Goal: Task Accomplishment & Management: Manage account settings

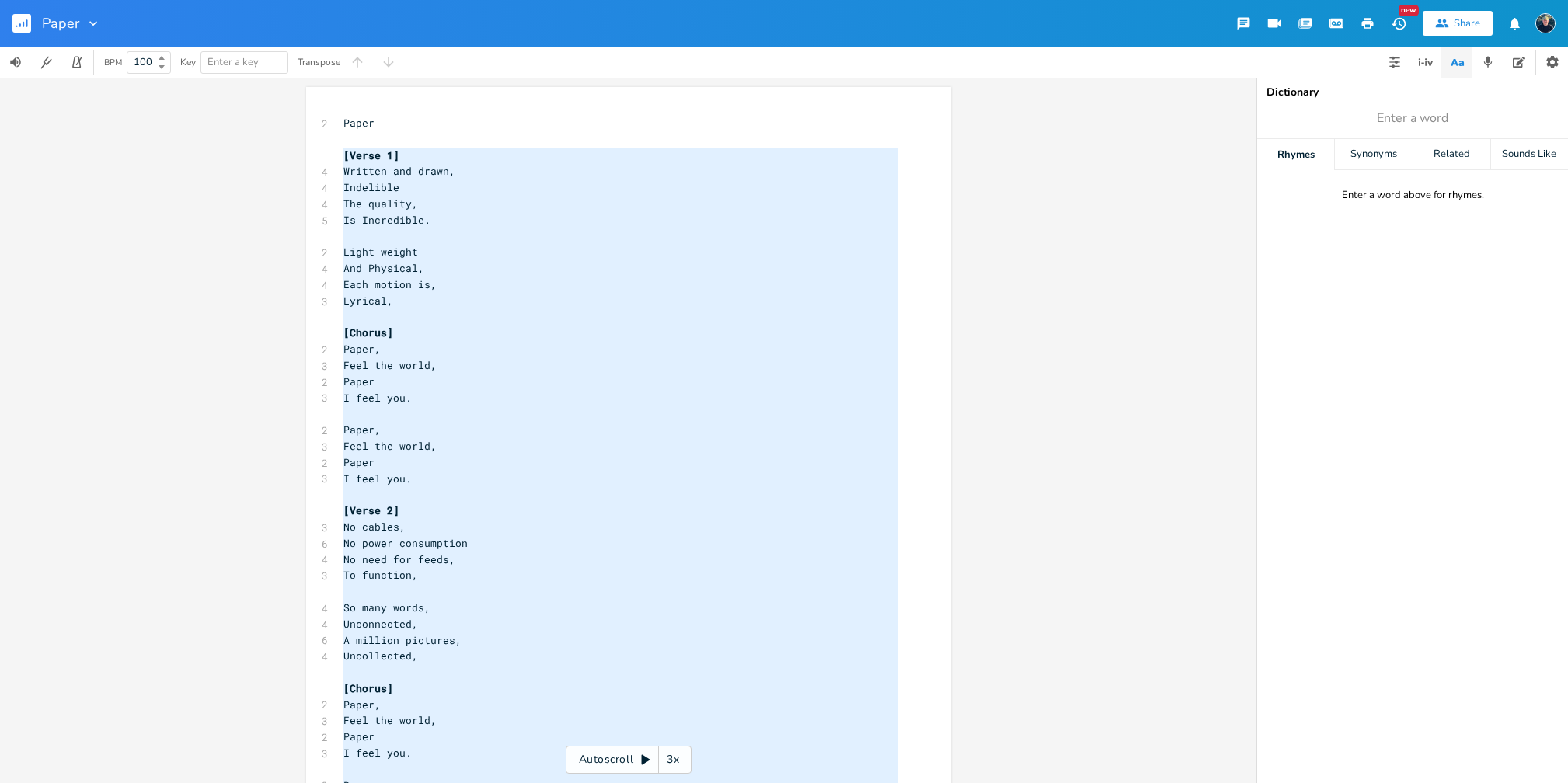
click at [1547, 24] on img "button" at bounding box center [1545, 23] width 20 height 20
click at [1486, 53] on span "Account Settings" at bounding box center [1483, 54] width 73 height 10
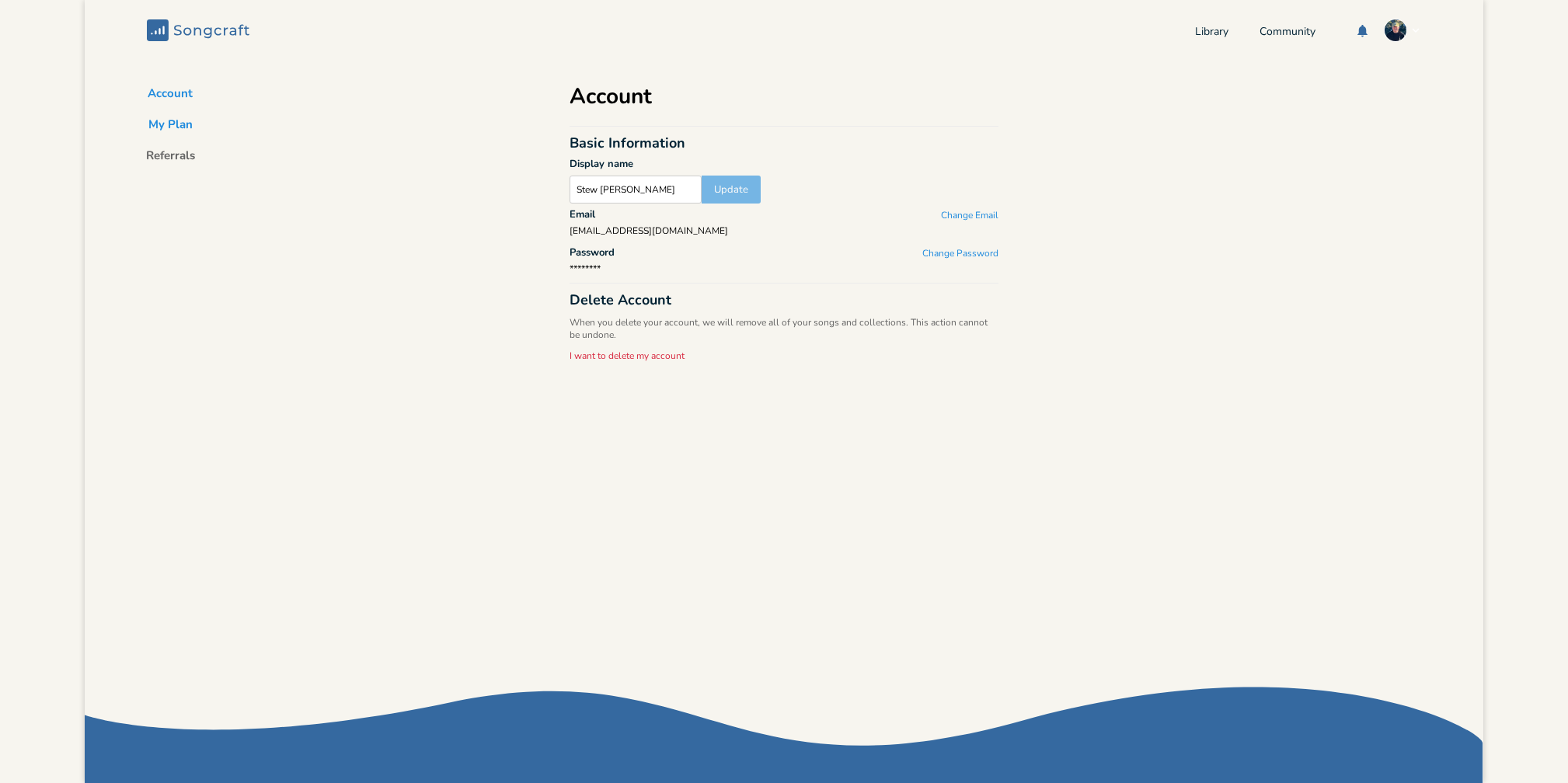
click at [176, 130] on button "My Plan" at bounding box center [171, 128] width 70 height 22
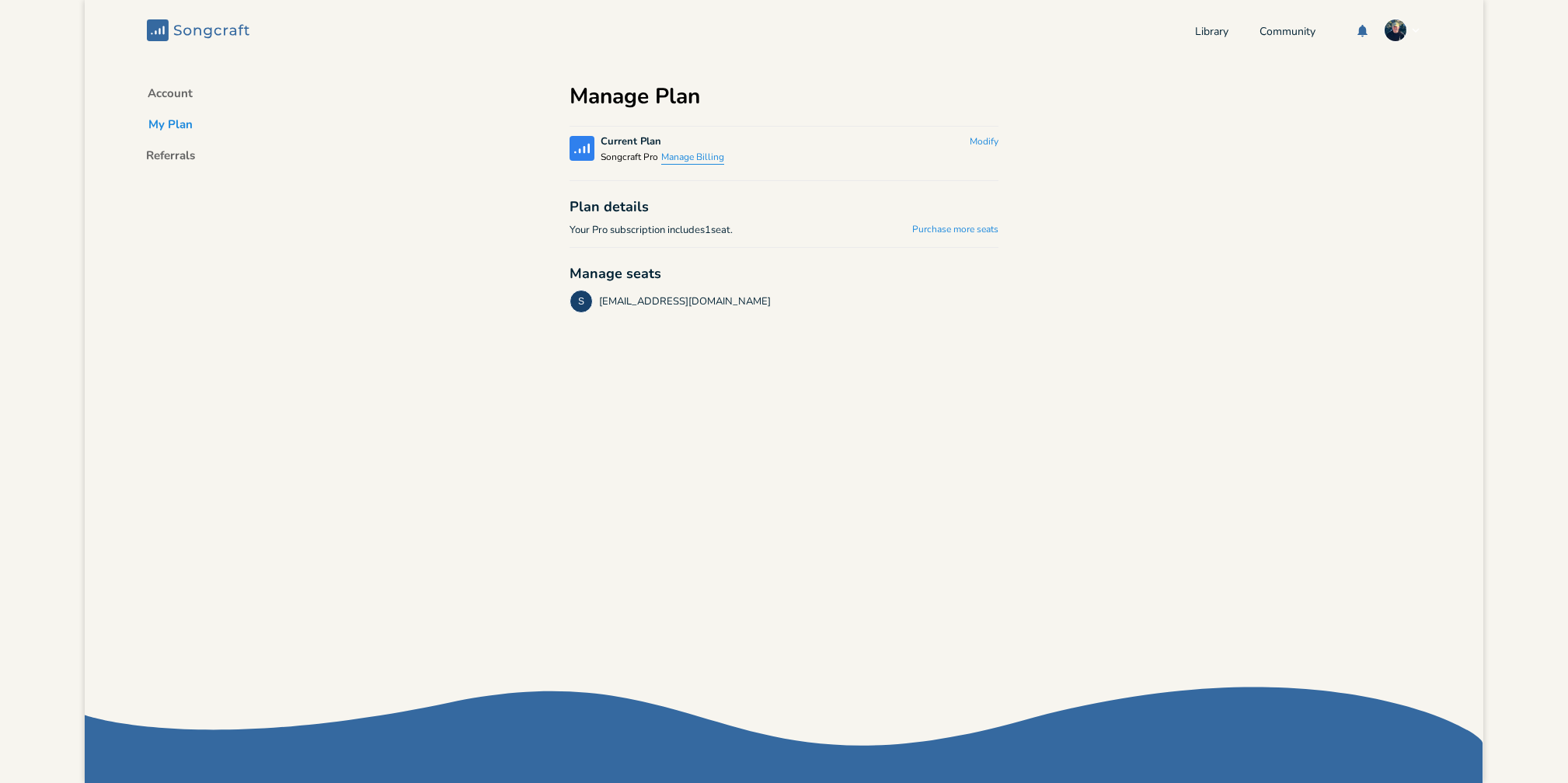
click at [693, 158] on button "Manage Billing" at bounding box center [692, 159] width 63 height 14
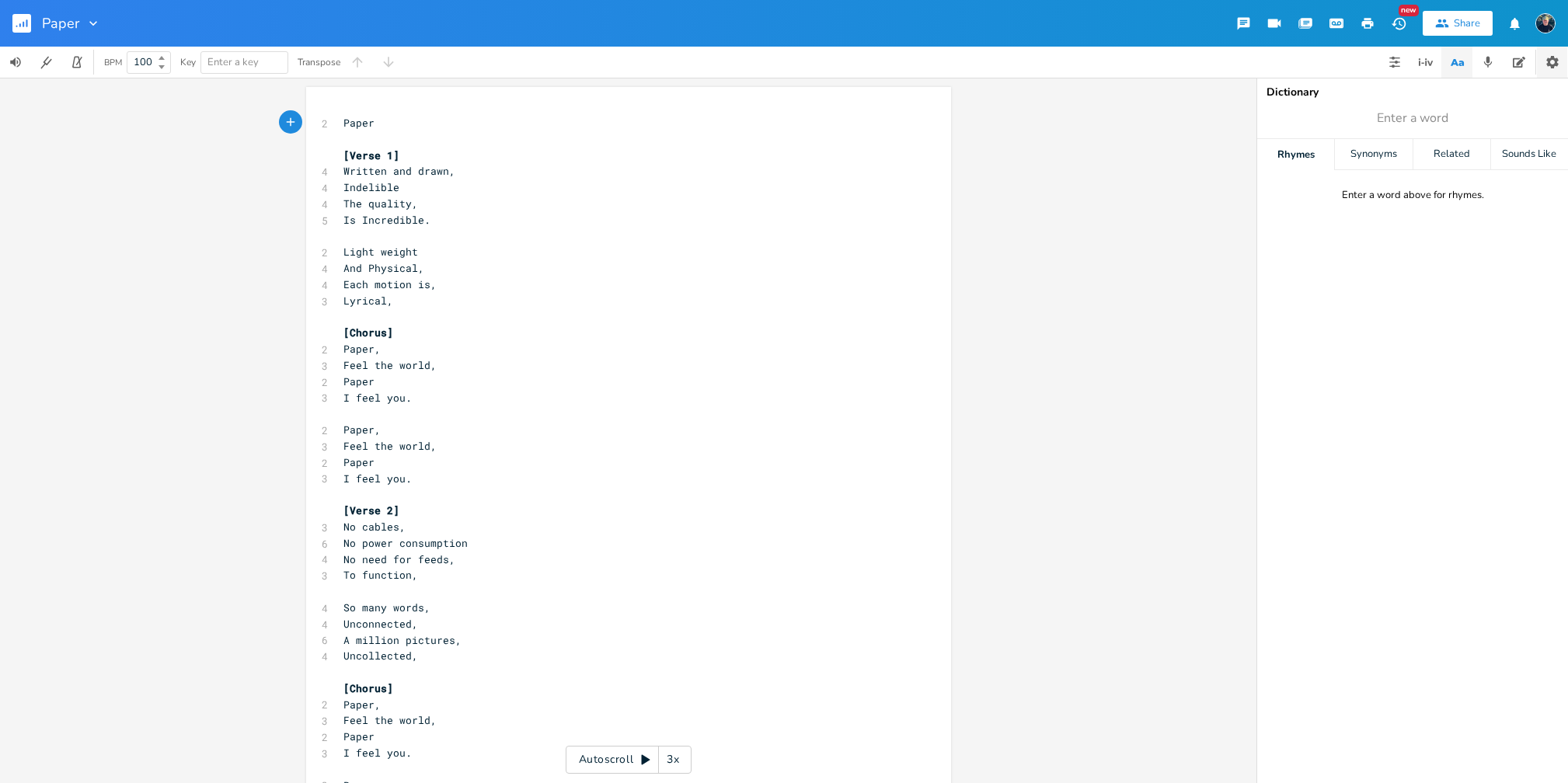
click at [1549, 62] on icon "button" at bounding box center [1553, 62] width 13 height 13
click at [1304, 24] on icon "button" at bounding box center [1305, 23] width 13 height 10
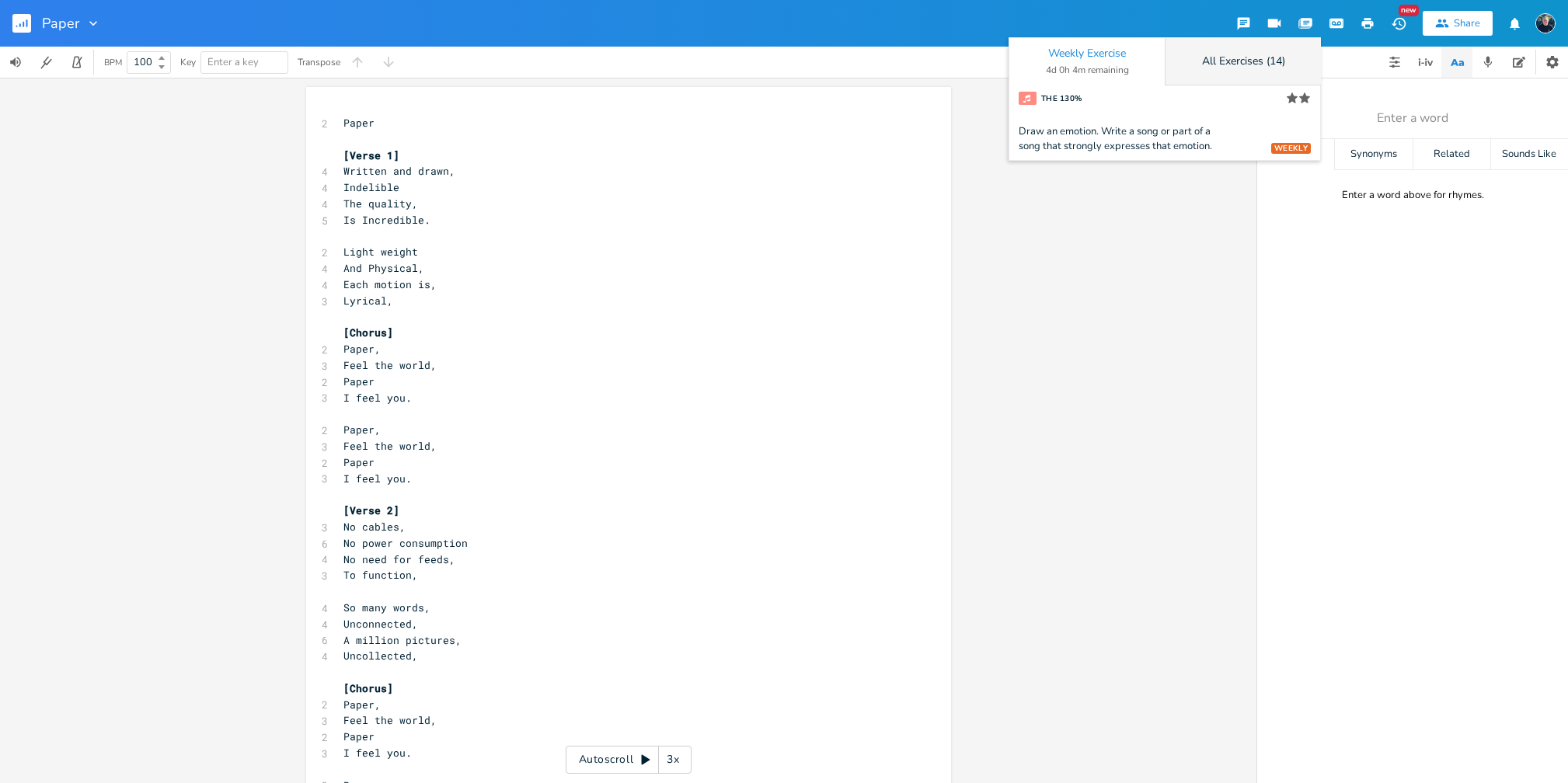
click at [1246, 64] on div "All Exercises (14)" at bounding box center [1244, 61] width 83 height 11
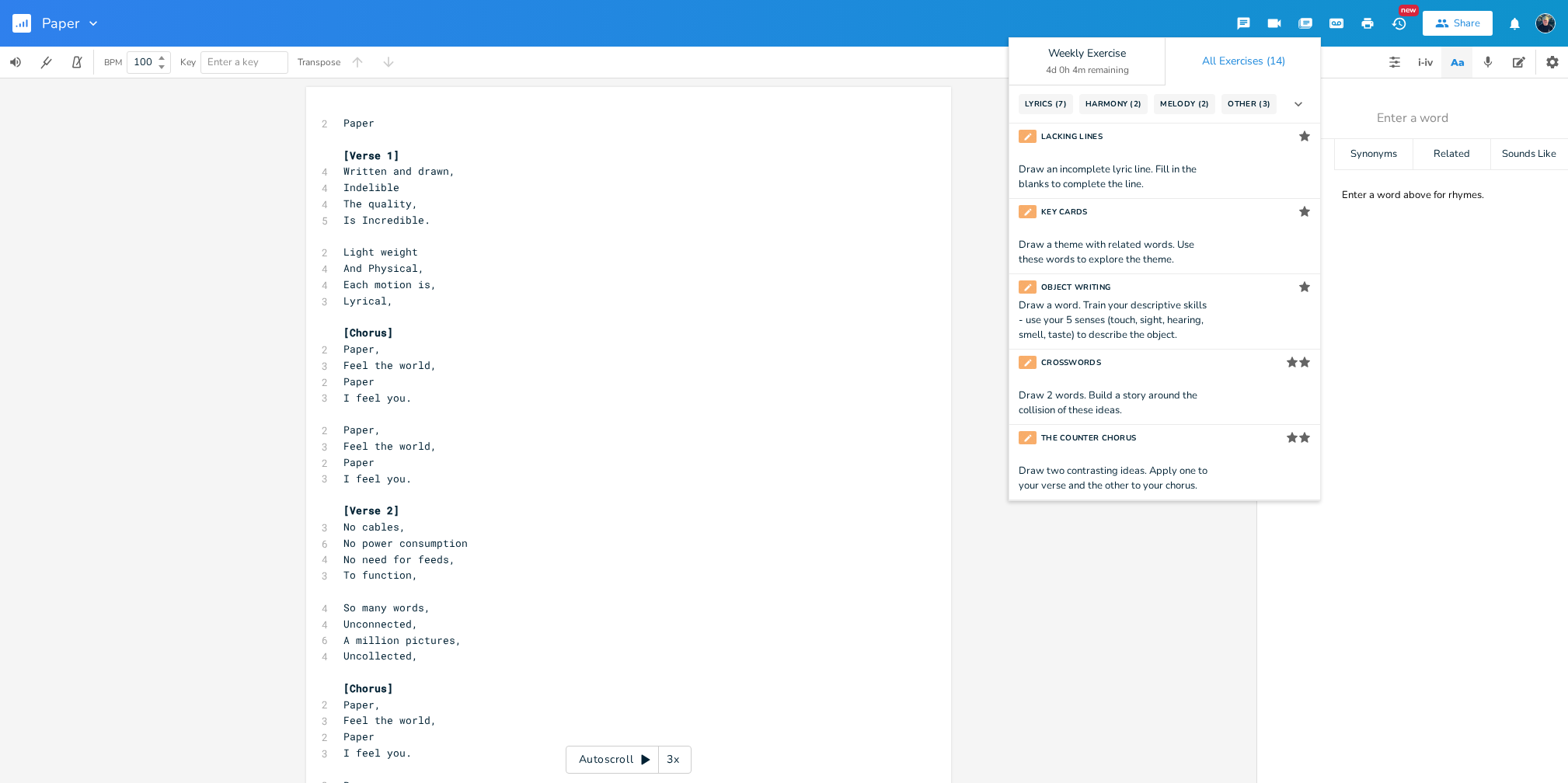
scroll to position [10, 0]
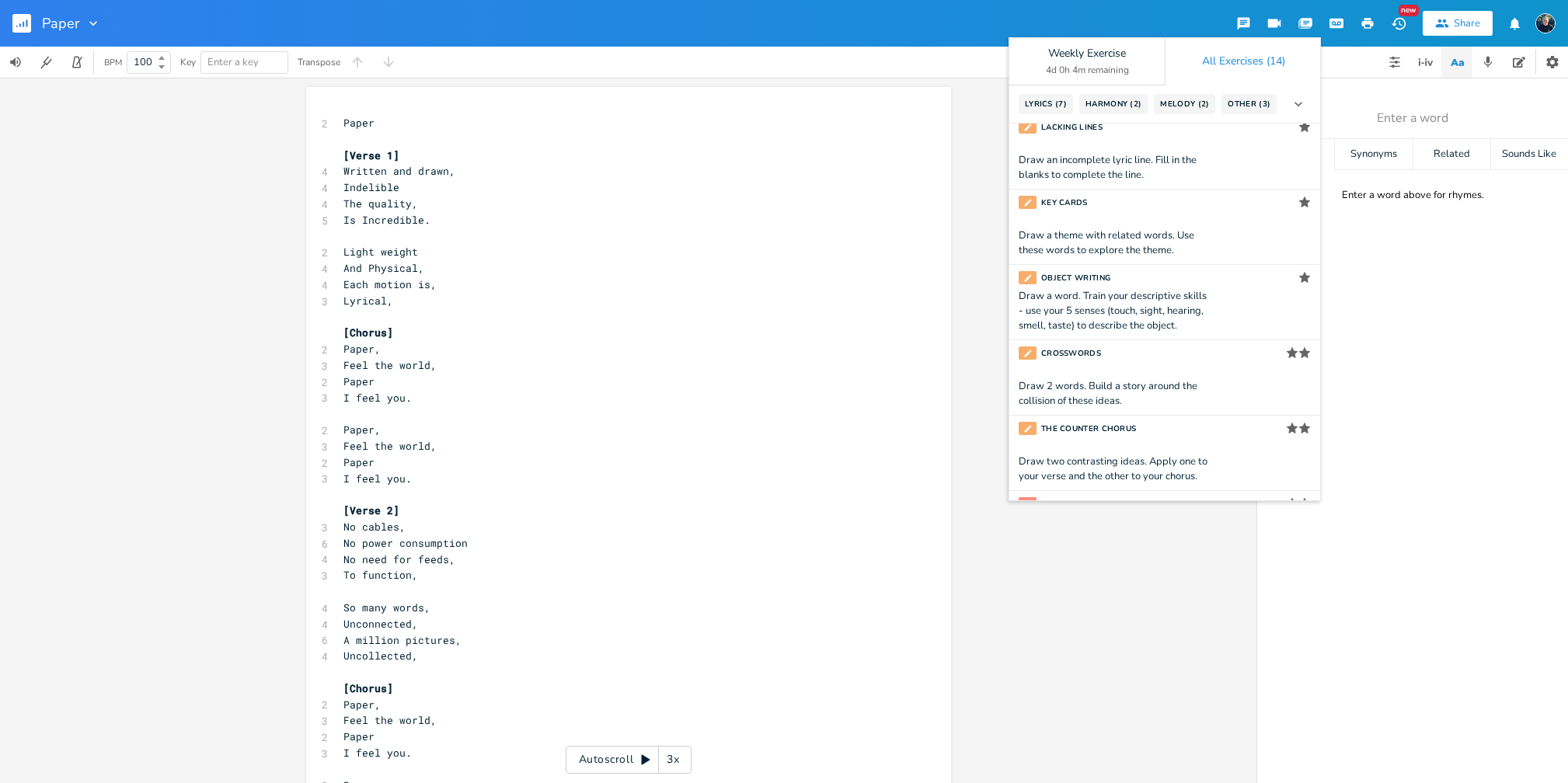
click at [1379, 275] on div "Dictionary Enter a word Rhymes Synonyms Related Sounds Like Enter a word above …" at bounding box center [1413, 430] width 311 height 706
click at [1112, 68] on div "4d 0h 4m remaining" at bounding box center [1088, 71] width 83 height 10
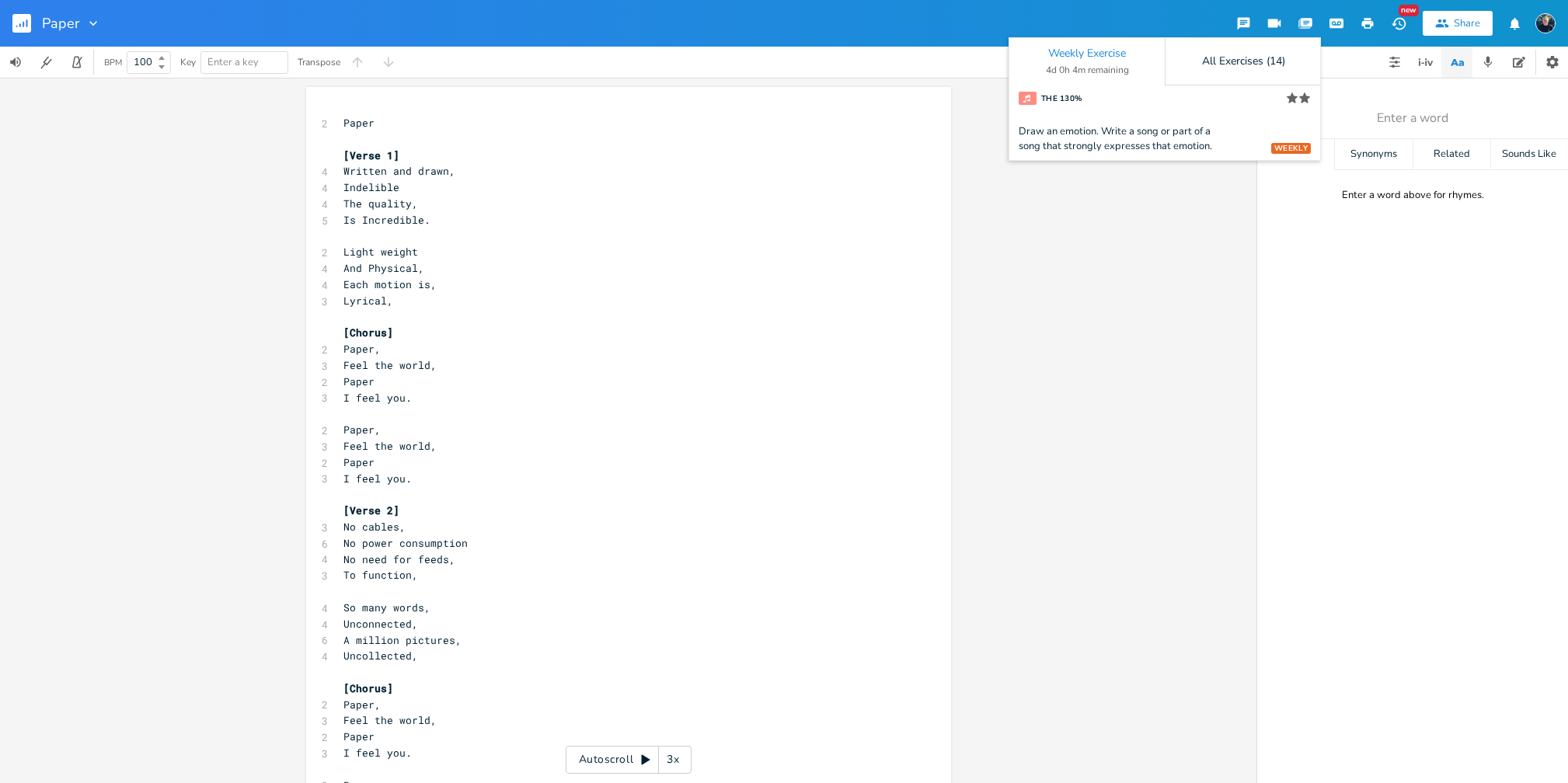
click at [1091, 10] on div "Paper Weekly Exercise 4d 0h 4m remaining All Exercises (14) WEEKLY The 130% Sta…" at bounding box center [784, 23] width 1568 height 46
click at [1143, 21] on div "Paper Weekly Exercise 4d 0h 4m remaining All Exercises (14) WEEKLY The 130% Sta…" at bounding box center [784, 23] width 1568 height 46
click at [1248, 17] on icon "button" at bounding box center [1243, 23] width 13 height 13
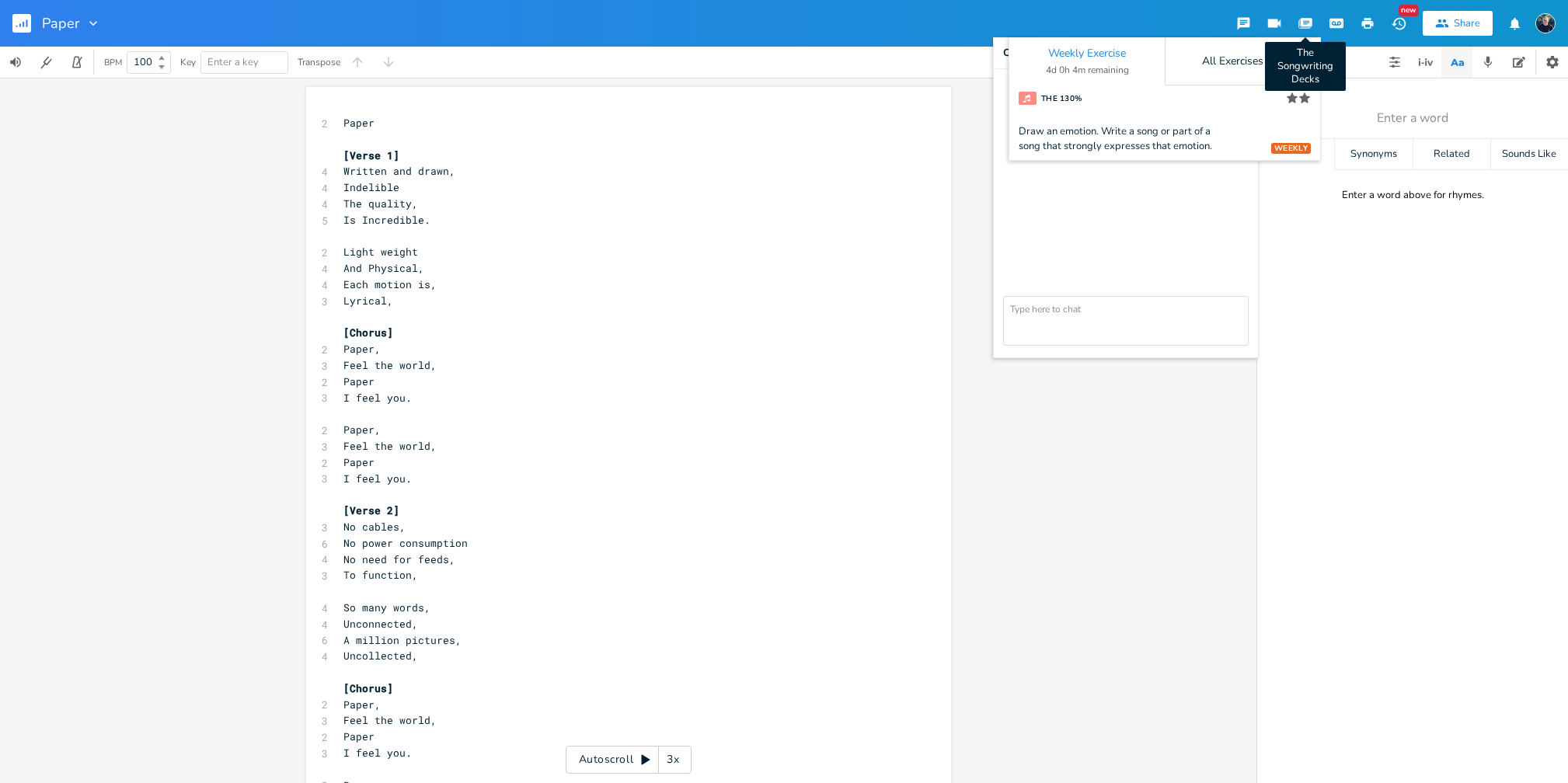
click at [1306, 19] on icon "button" at bounding box center [1307, 21] width 12 height 9
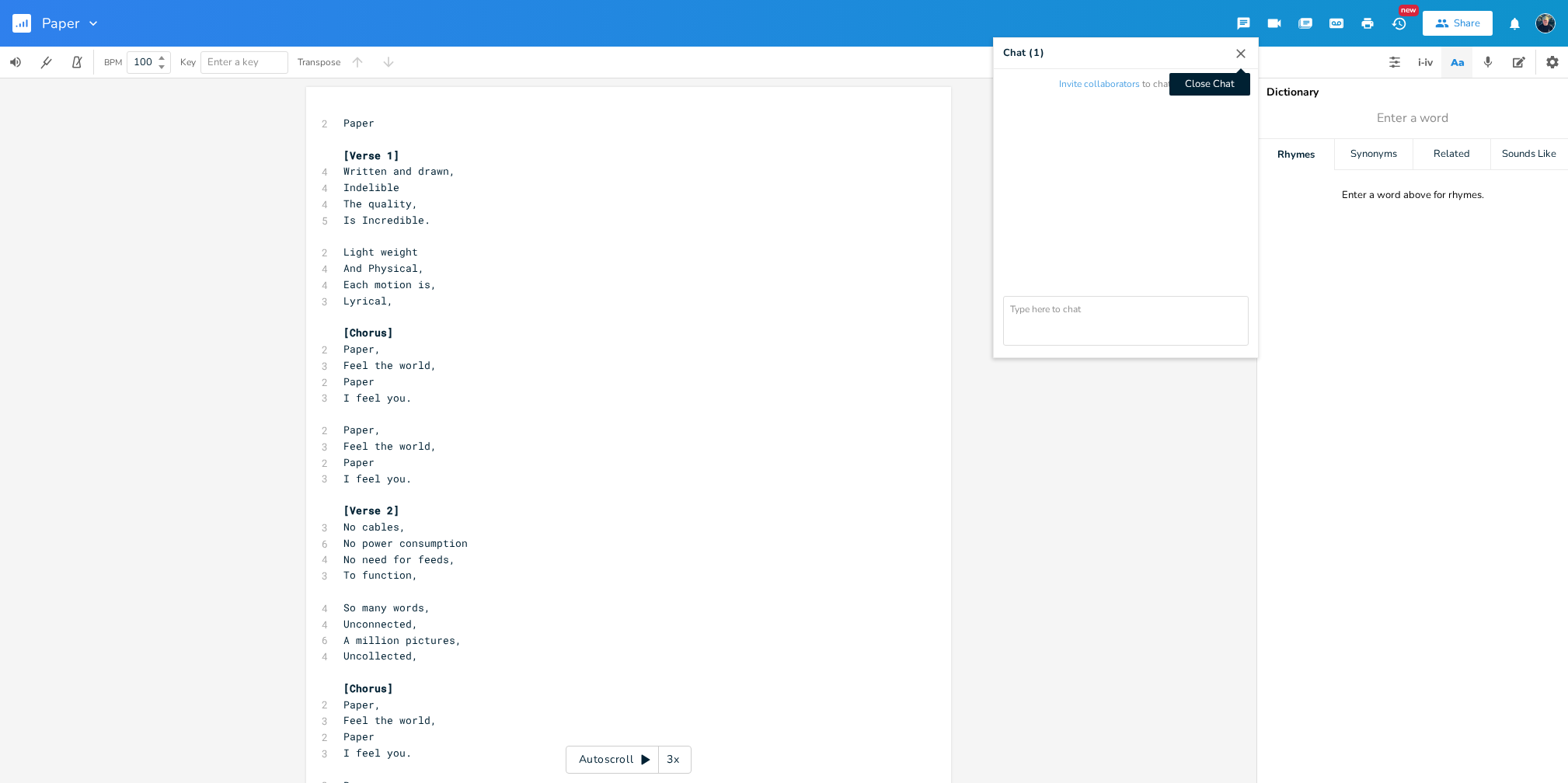
click at [1242, 48] on icon "button" at bounding box center [1241, 53] width 15 height 15
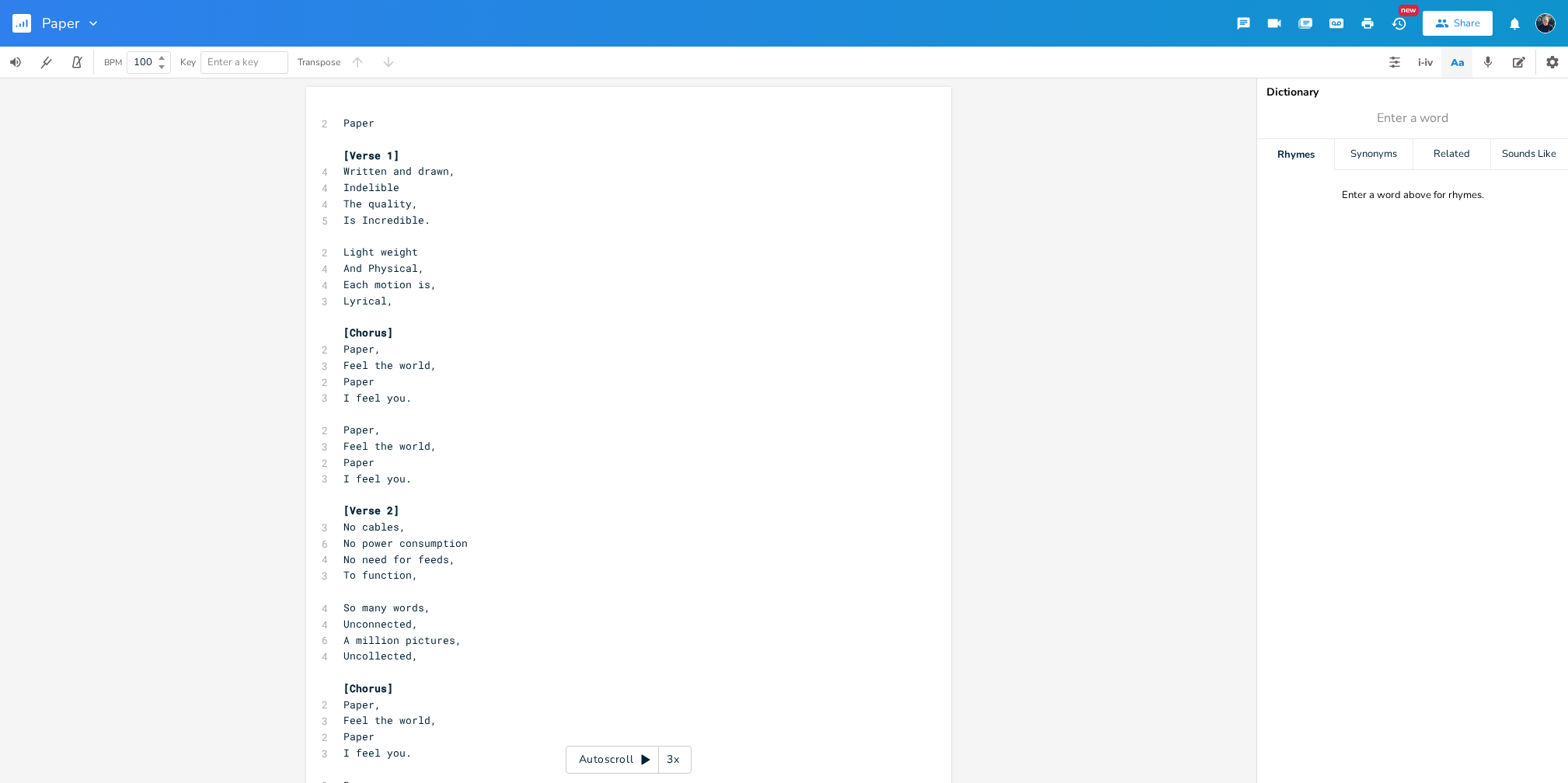
click at [1552, 20] on img "button" at bounding box center [1545, 23] width 20 height 20
click at [1489, 276] on div "Dictionary Enter a word Rhymes Synonyms Related Sounds Like Enter a word above …" at bounding box center [1413, 430] width 311 height 706
click at [1553, 65] on icon "button" at bounding box center [1553, 62] width 13 height 13
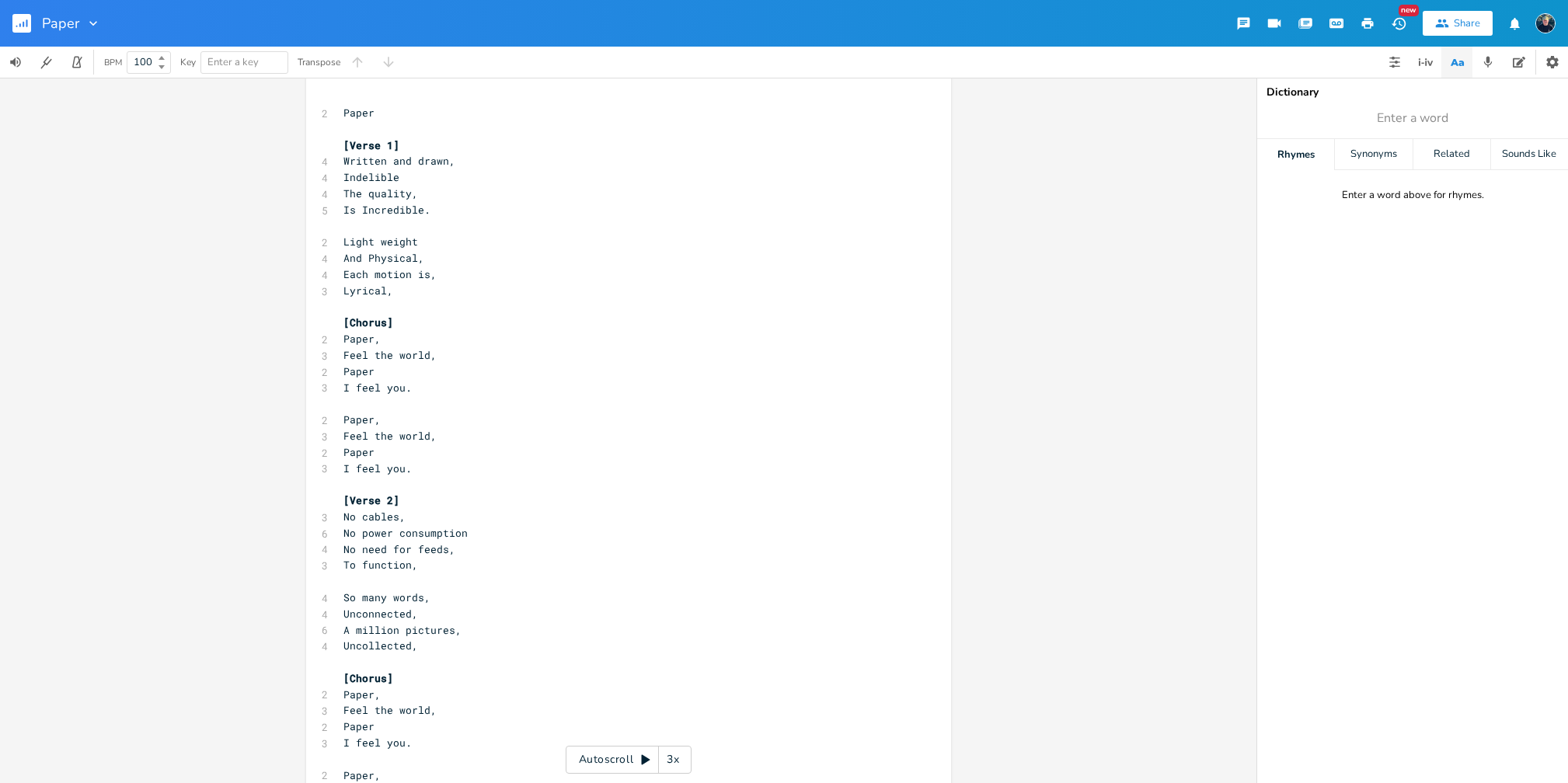
click at [22, 23] on rect "button" at bounding box center [21, 22] width 18 height 18
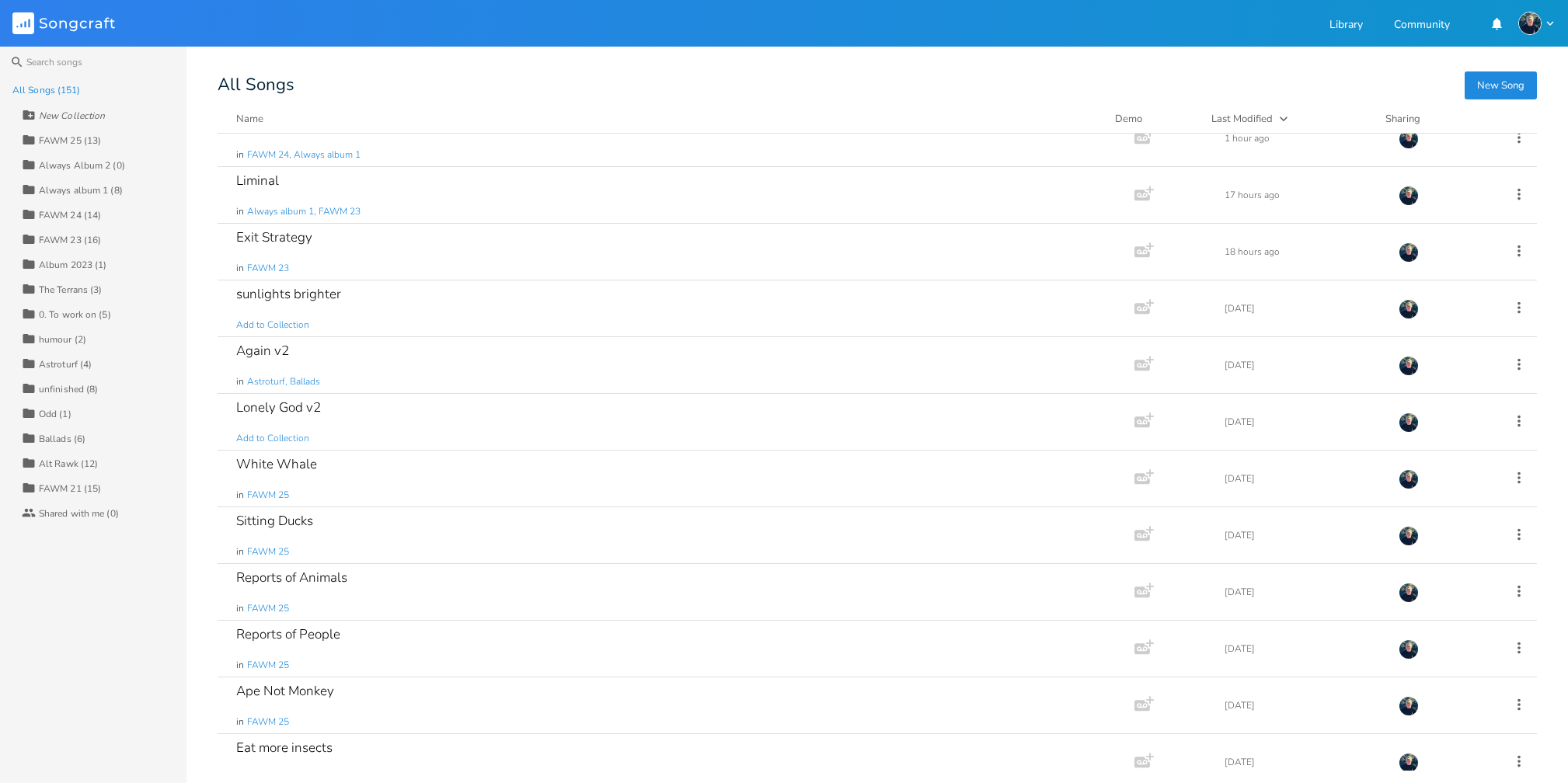
scroll to position [90, 0]
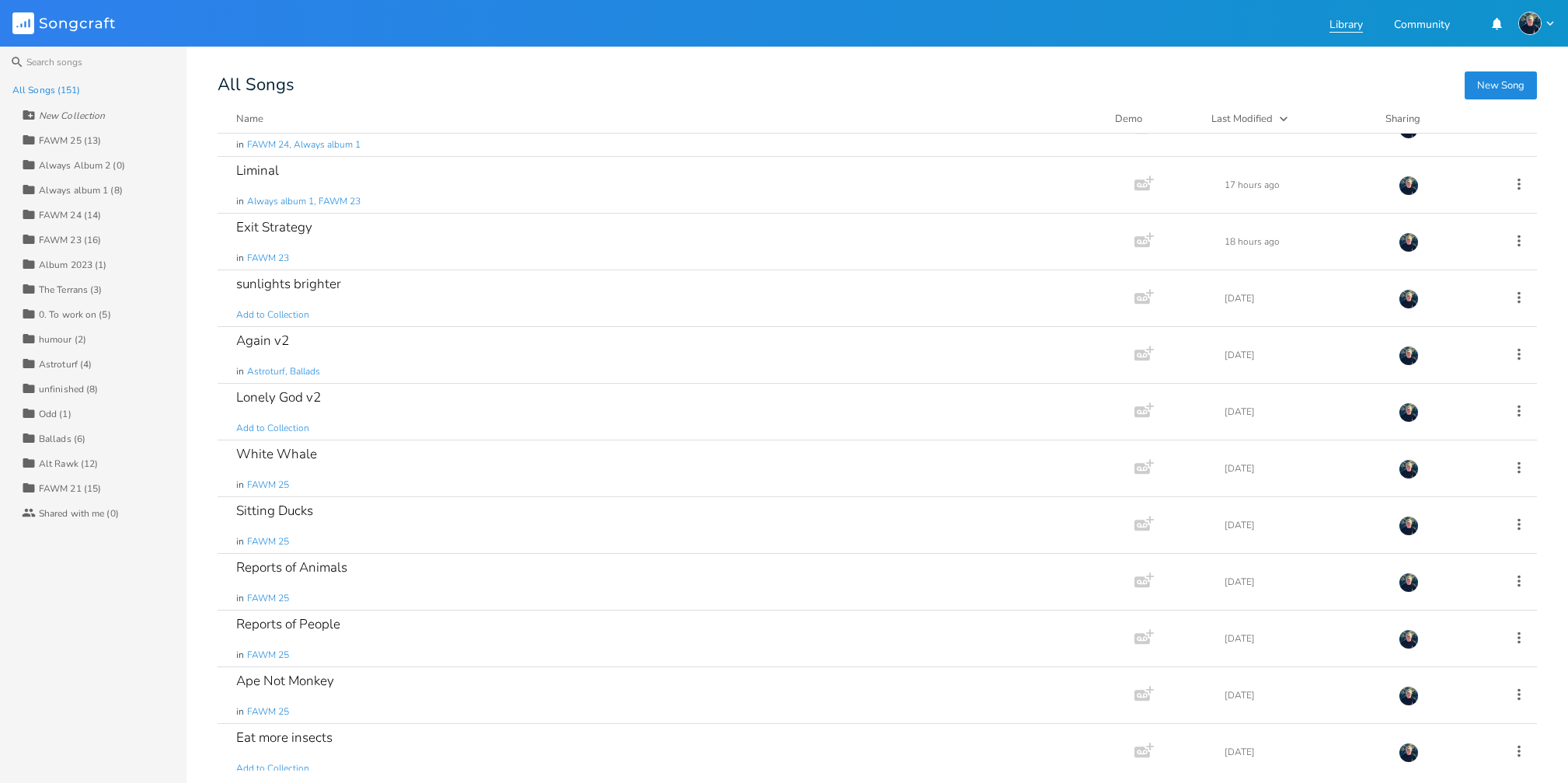
click at [1337, 26] on link "Library" at bounding box center [1346, 26] width 34 height 14
click at [1341, 30] on link "Library" at bounding box center [1346, 26] width 34 height 14
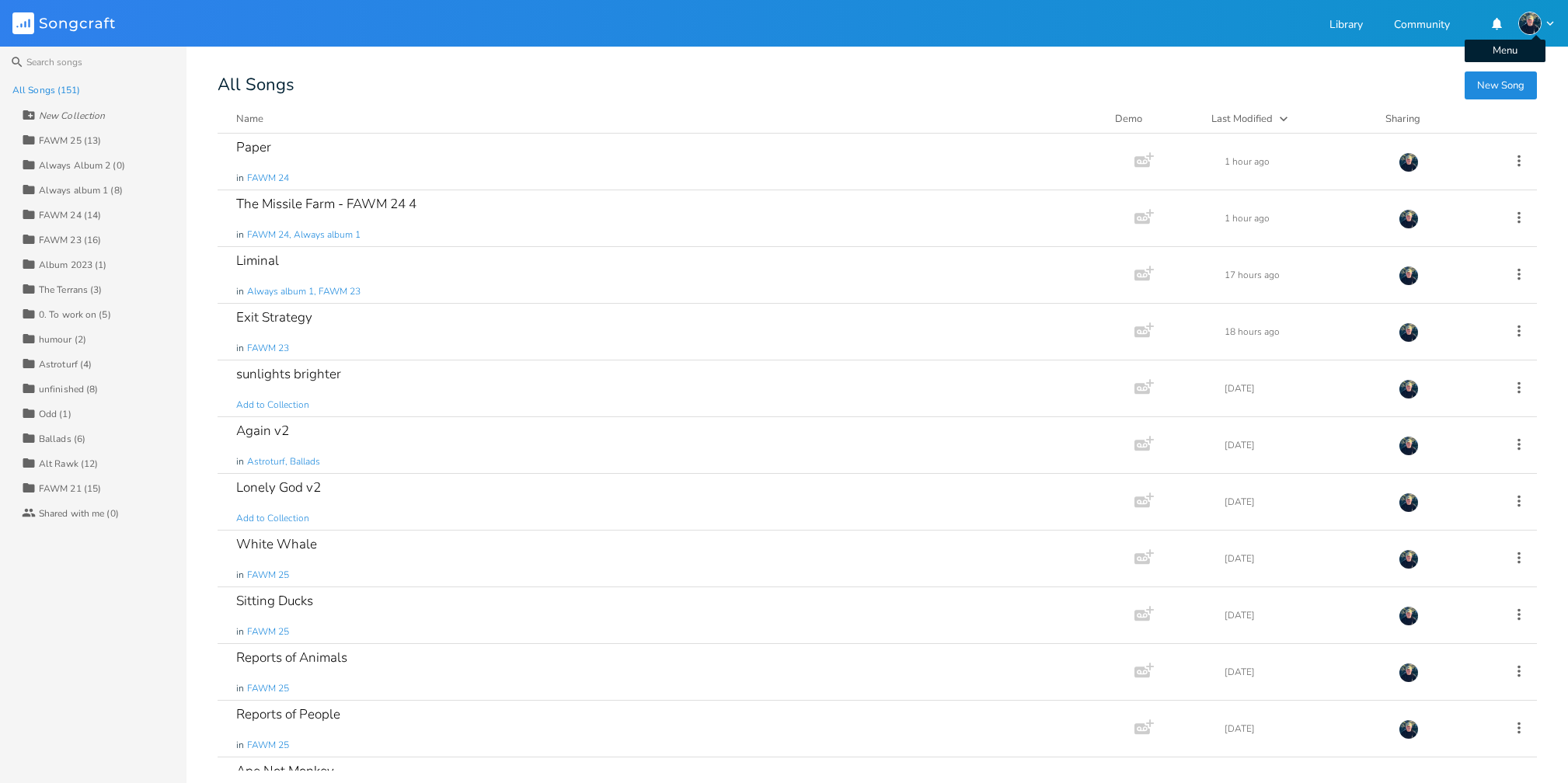
click at [1531, 17] on img "button" at bounding box center [1530, 23] width 23 height 23
click at [1482, 42] on li "Account Settings" at bounding box center [1494, 47] width 125 height 26
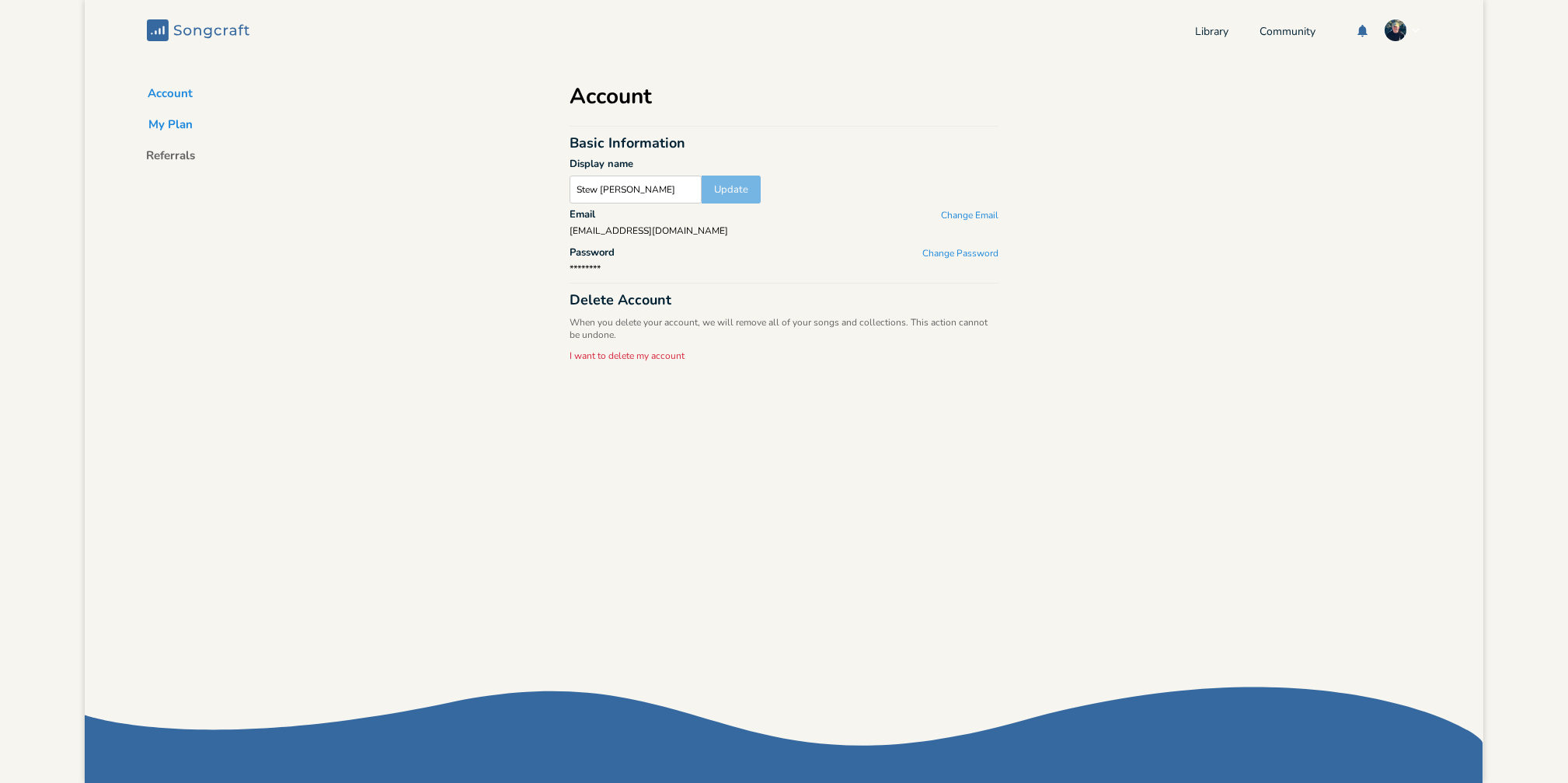
click at [168, 125] on button "My Plan" at bounding box center [171, 128] width 70 height 22
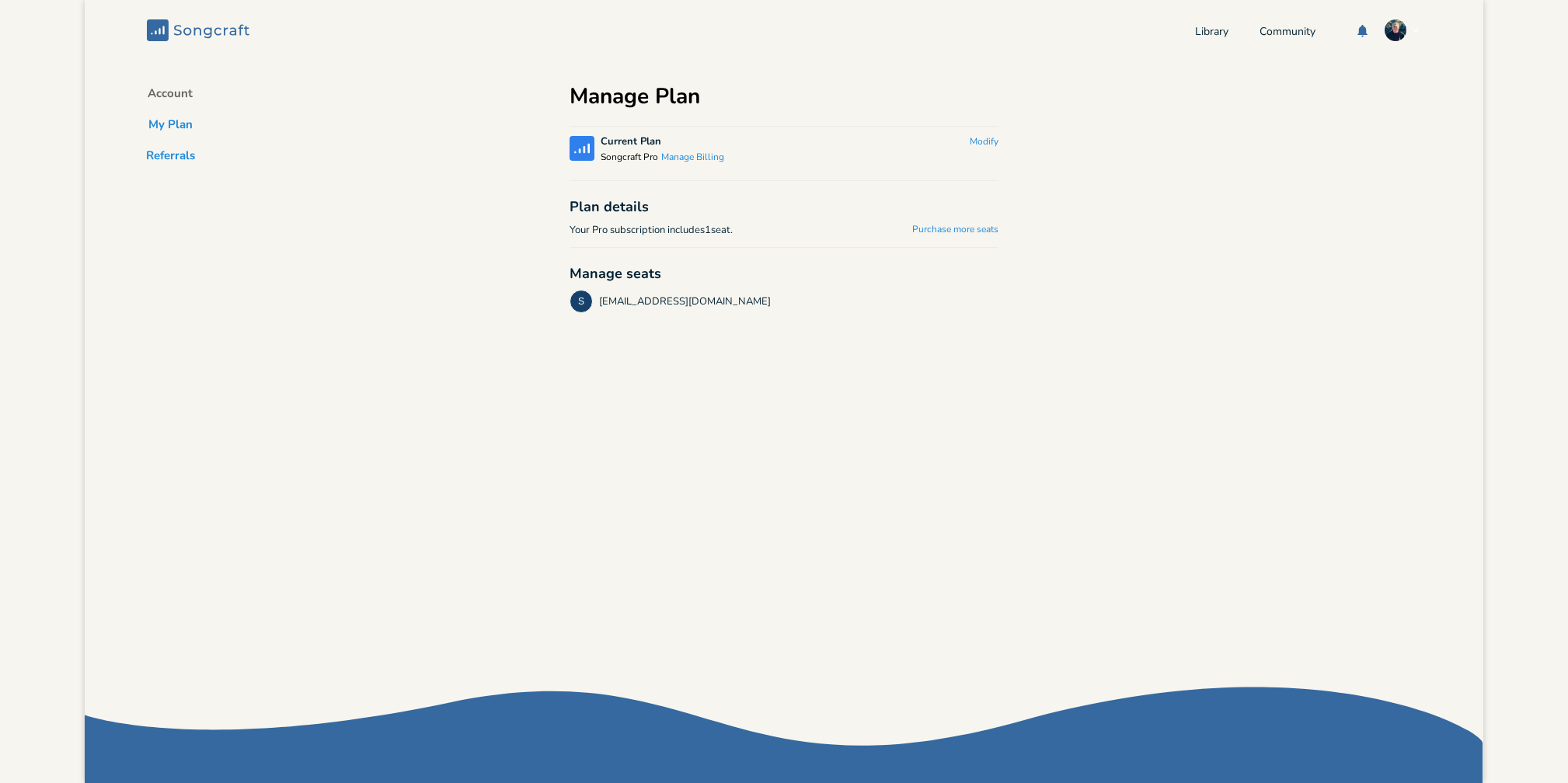
click at [167, 157] on button "Referrals" at bounding box center [170, 159] width 73 height 22
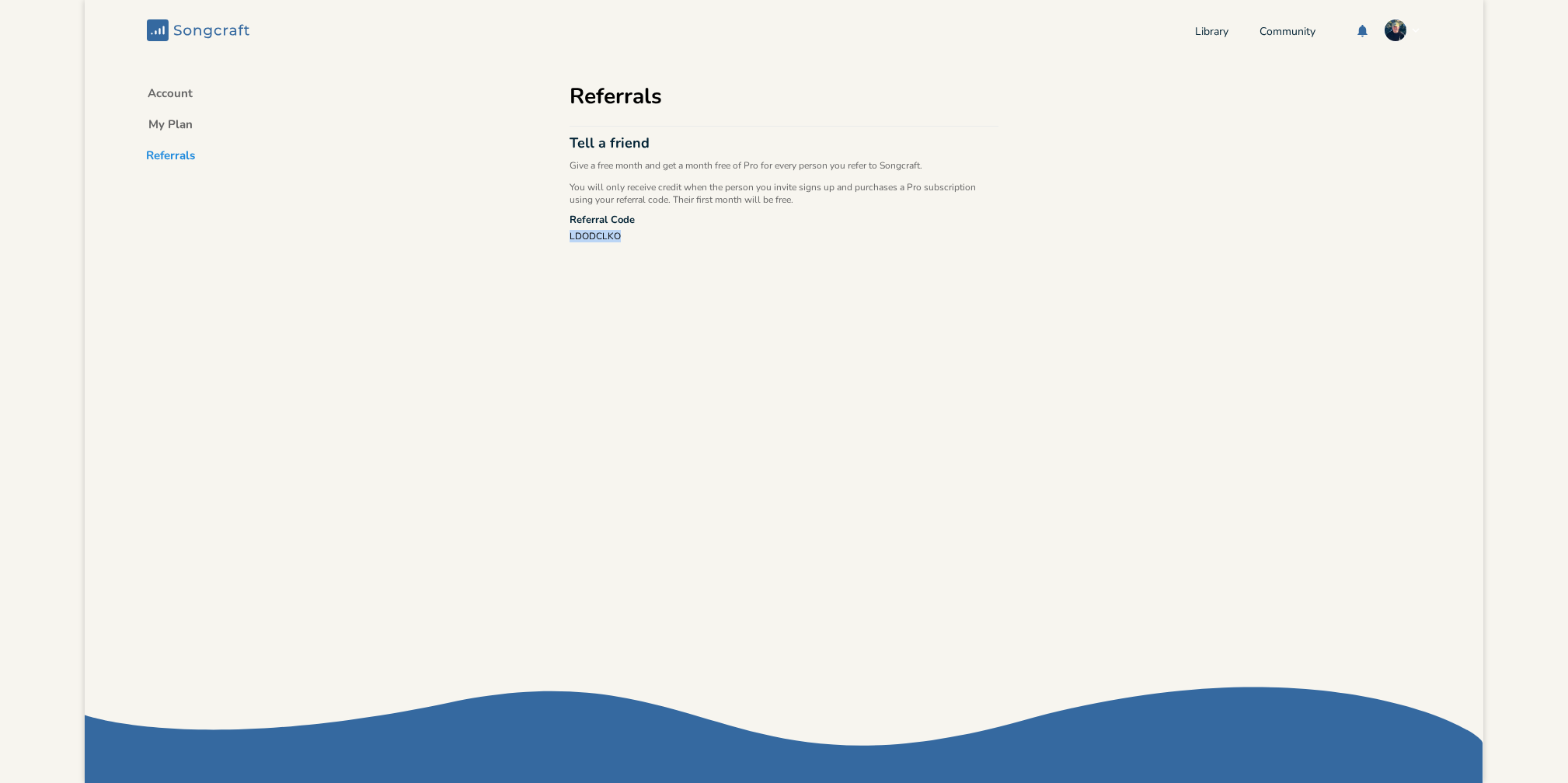
drag, startPoint x: 644, startPoint y: 240, endPoint x: 557, endPoint y: 232, distance: 87.4
click at [557, 232] on div "Account My Plan Referrals Referrals Tell a friend Give a free month and get a m…" at bounding box center [784, 401] width 466 height 682
click at [173, 92] on button "Account" at bounding box center [170, 96] width 70 height 22
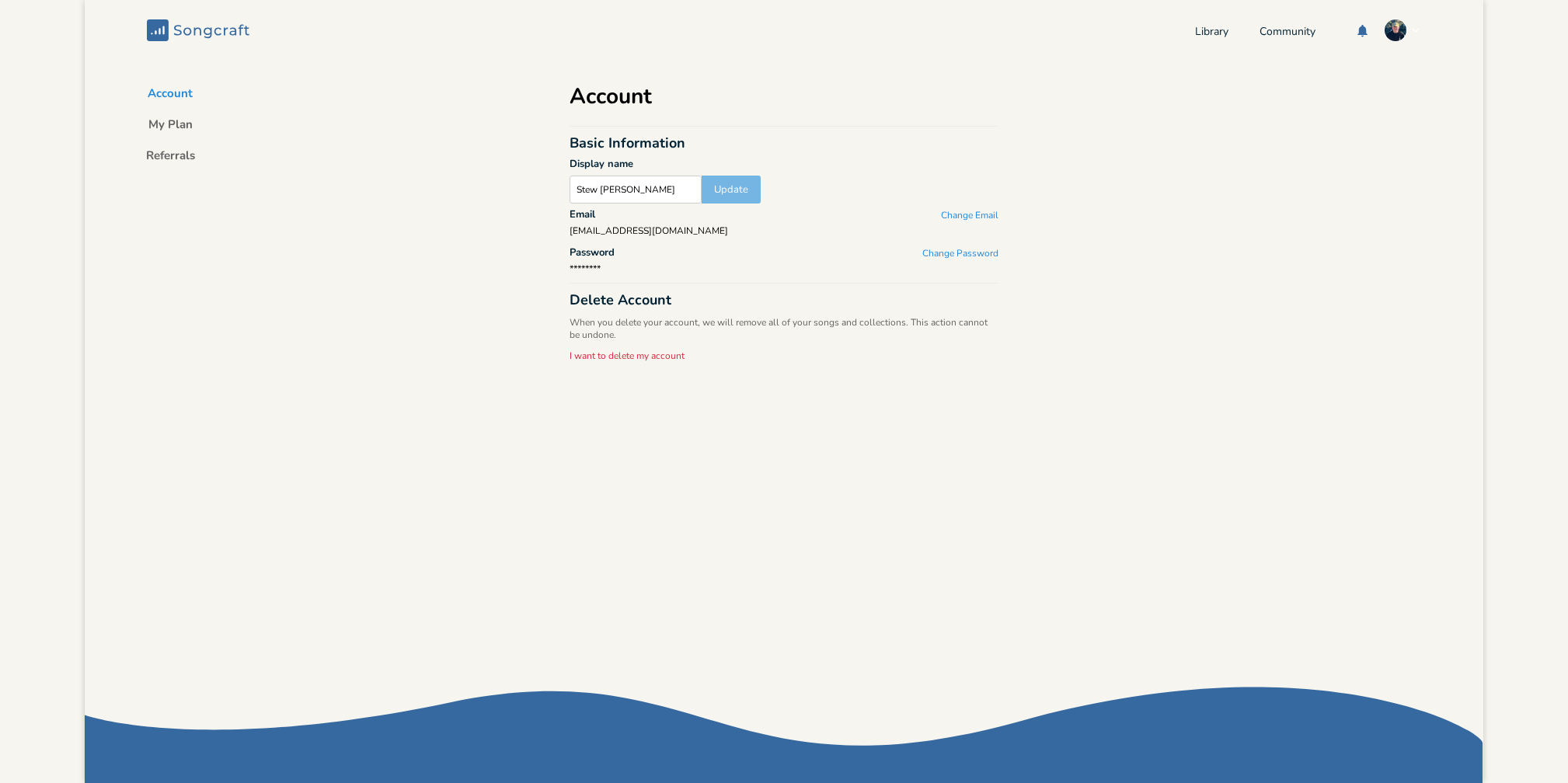
click at [1384, 24] on img "button" at bounding box center [1396, 30] width 23 height 23
click at [1303, 47] on li "Account Settings" at bounding box center [1350, 54] width 125 height 26
click at [1273, 29] on link "Community" at bounding box center [1288, 33] width 56 height 14
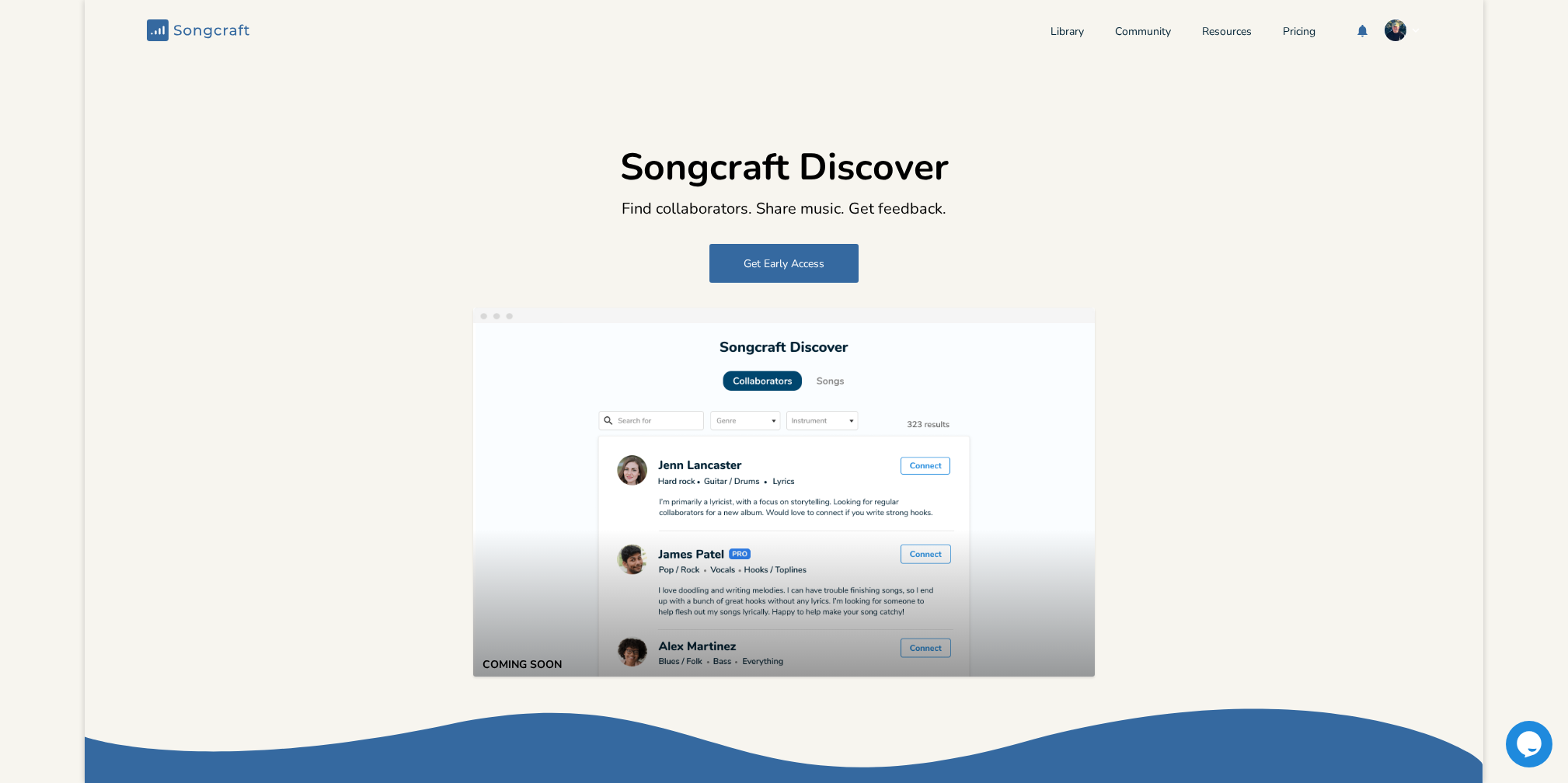
drag, startPoint x: 149, startPoint y: 28, endPoint x: 166, endPoint y: 32, distance: 17.5
click at [153, 30] on header "Songcraft Library Community Resources Pricing" at bounding box center [784, 30] width 1399 height 61
click at [161, 32] on rect at bounding box center [158, 30] width 22 height 22
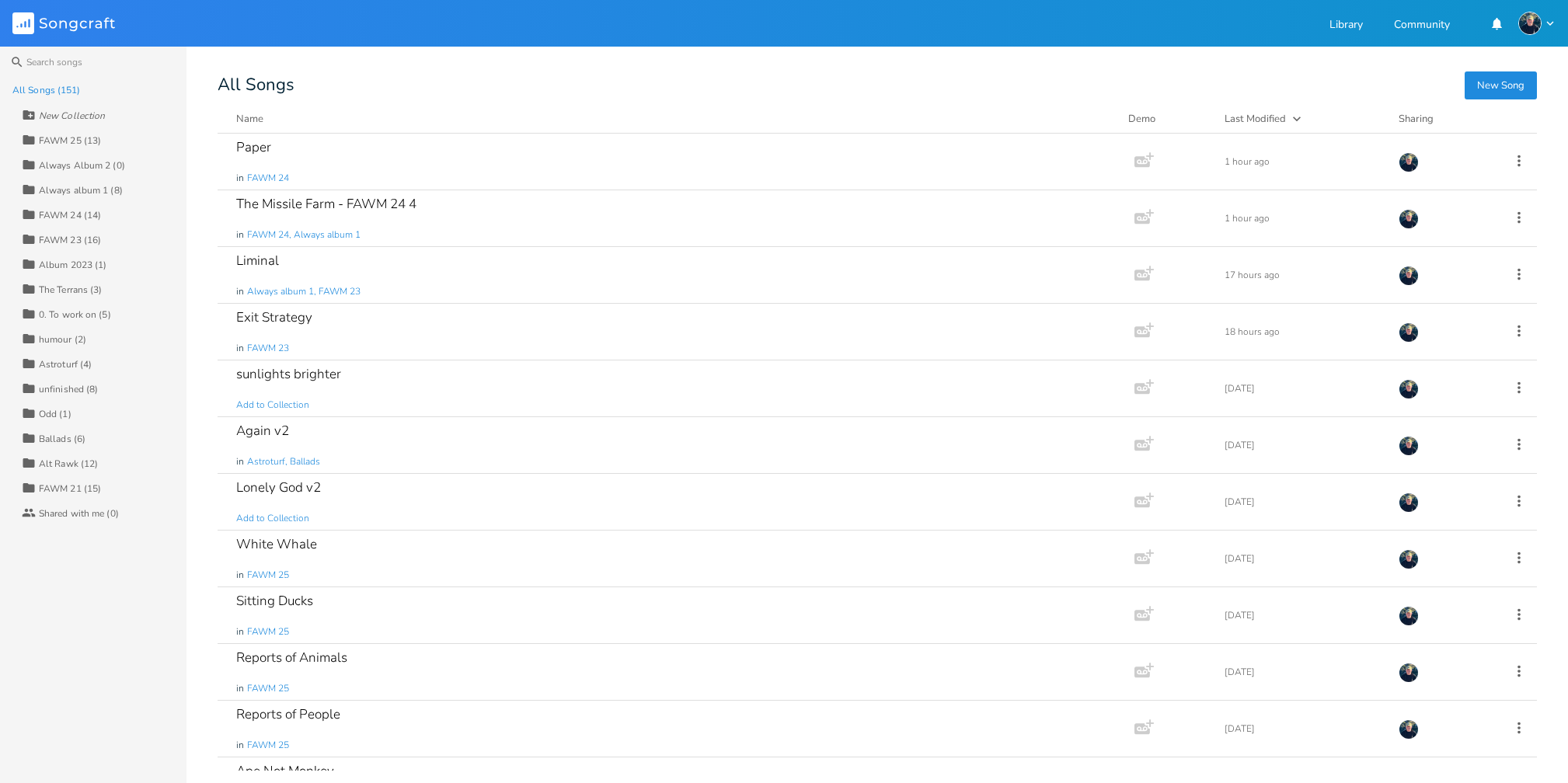
click at [161, 32] on header "Songcraft Library Community" at bounding box center [784, 23] width 1568 height 46
click at [51, 92] on div "All Songs (151)" at bounding box center [46, 90] width 69 height 10
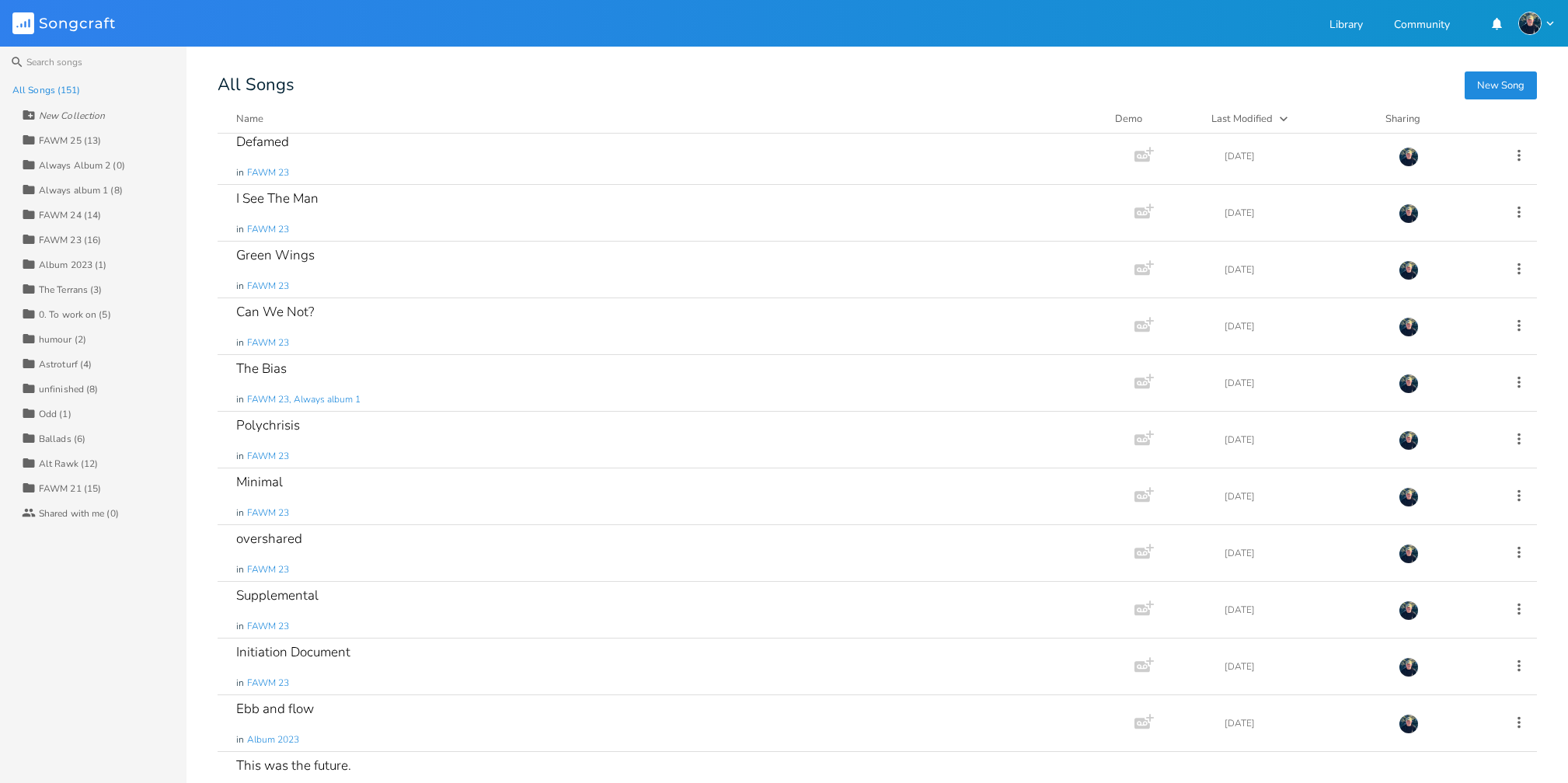
scroll to position [739, 0]
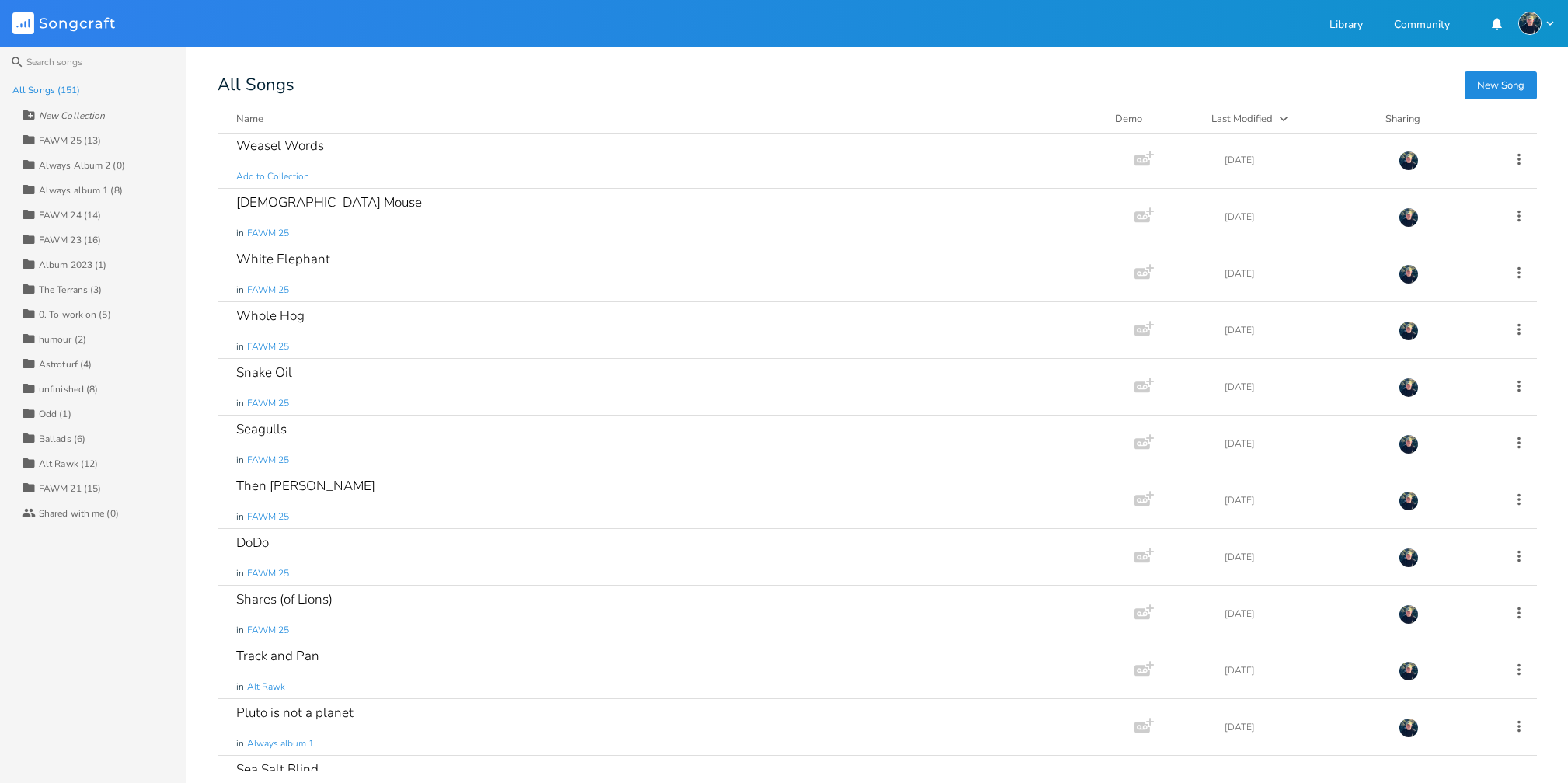
click at [1493, 23] on icon "button" at bounding box center [1496, 23] width 10 height 12
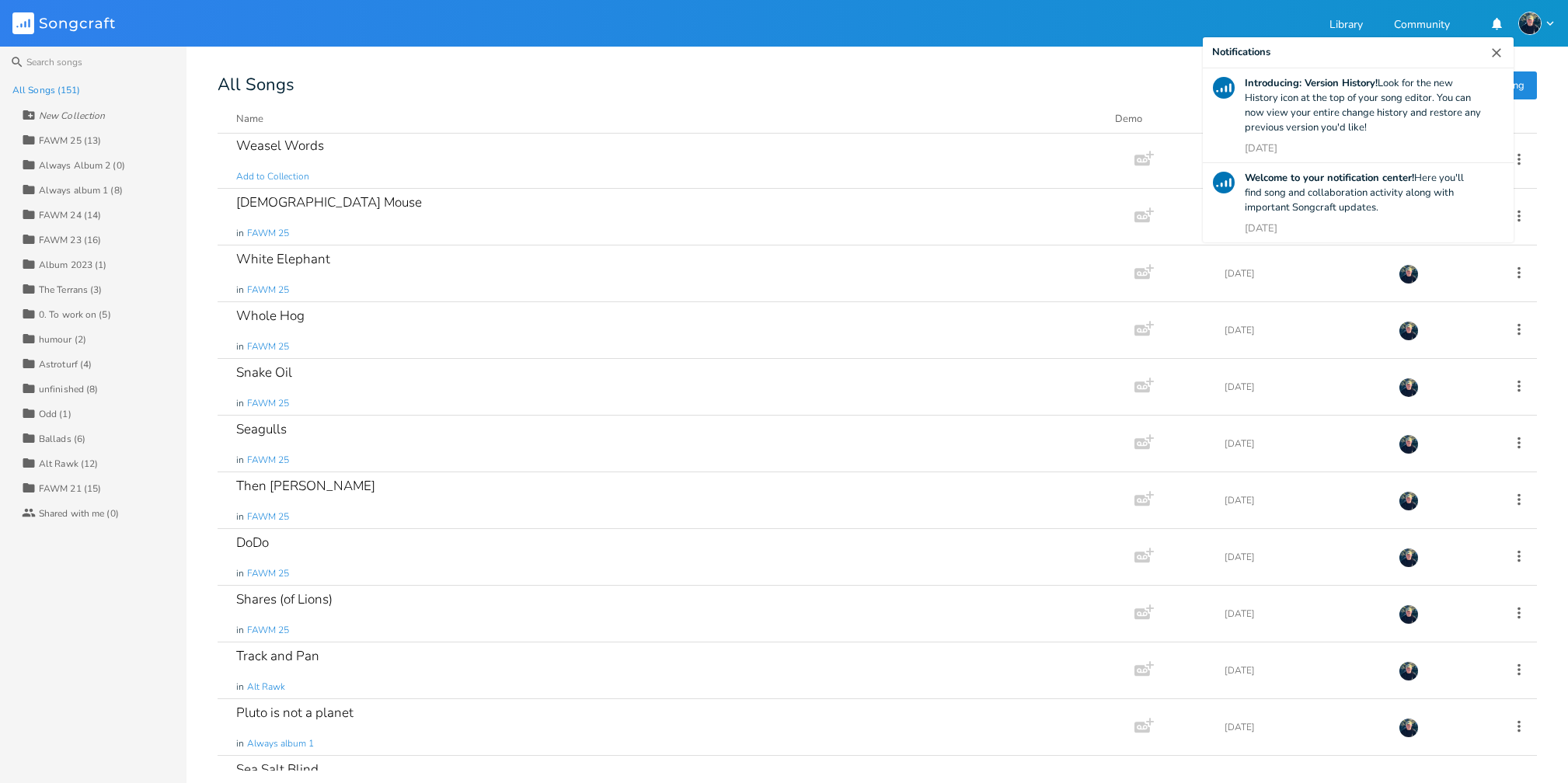
click at [1527, 28] on img "button" at bounding box center [1530, 23] width 23 height 23
click at [1365, 13] on div "Library Community Notifications Introducing: Version History! Look for the new …" at bounding box center [1442, 23] width 226 height 28
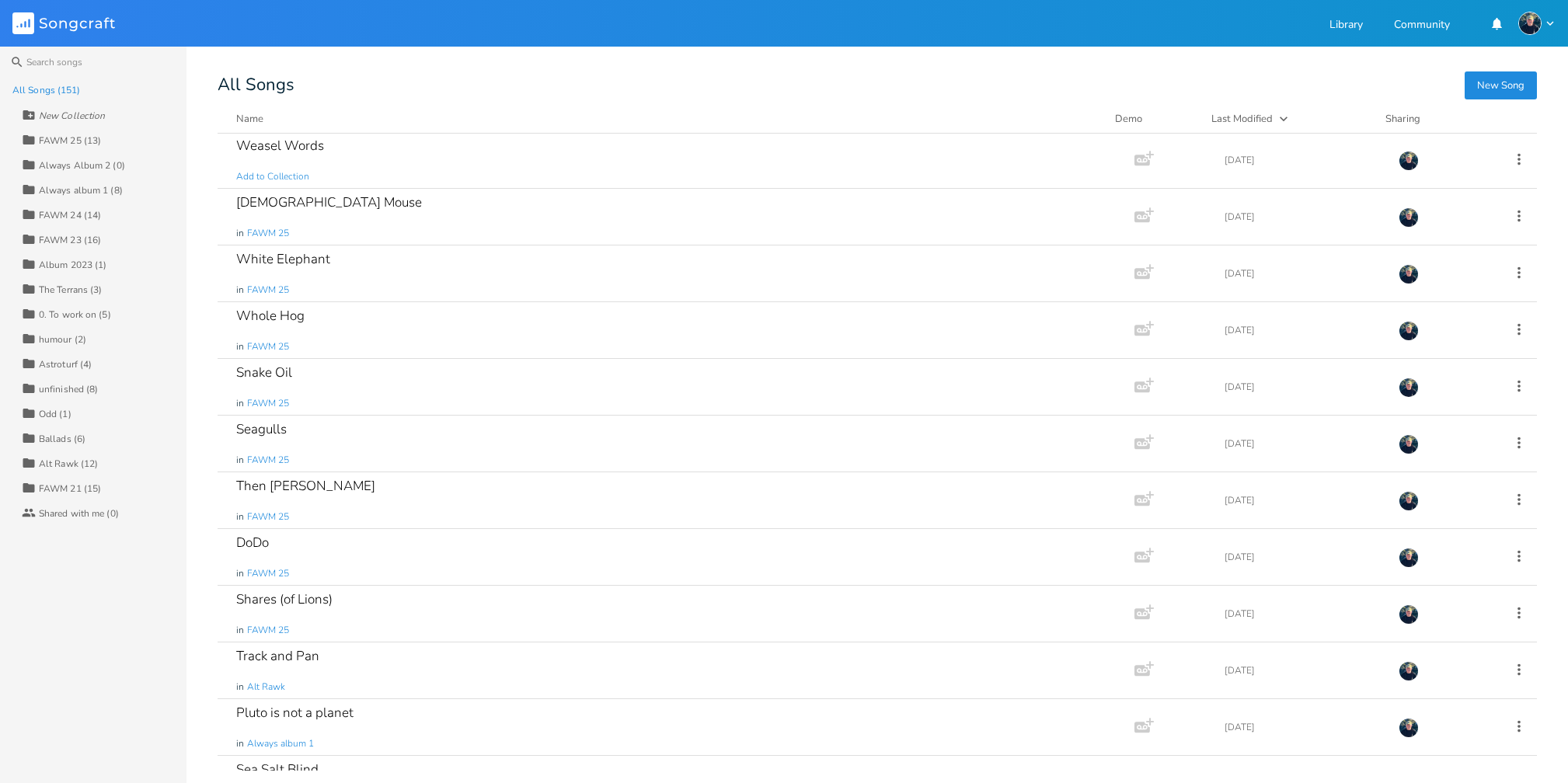
click at [40, 23] on icon "Songcraft" at bounding box center [64, 23] width 102 height 22
click at [22, 29] on rect at bounding box center [23, 23] width 22 height 22
click at [1528, 25] on img "button" at bounding box center [1530, 23] width 23 height 23
click at [1507, 44] on span "Account Settings" at bounding box center [1473, 48] width 73 height 10
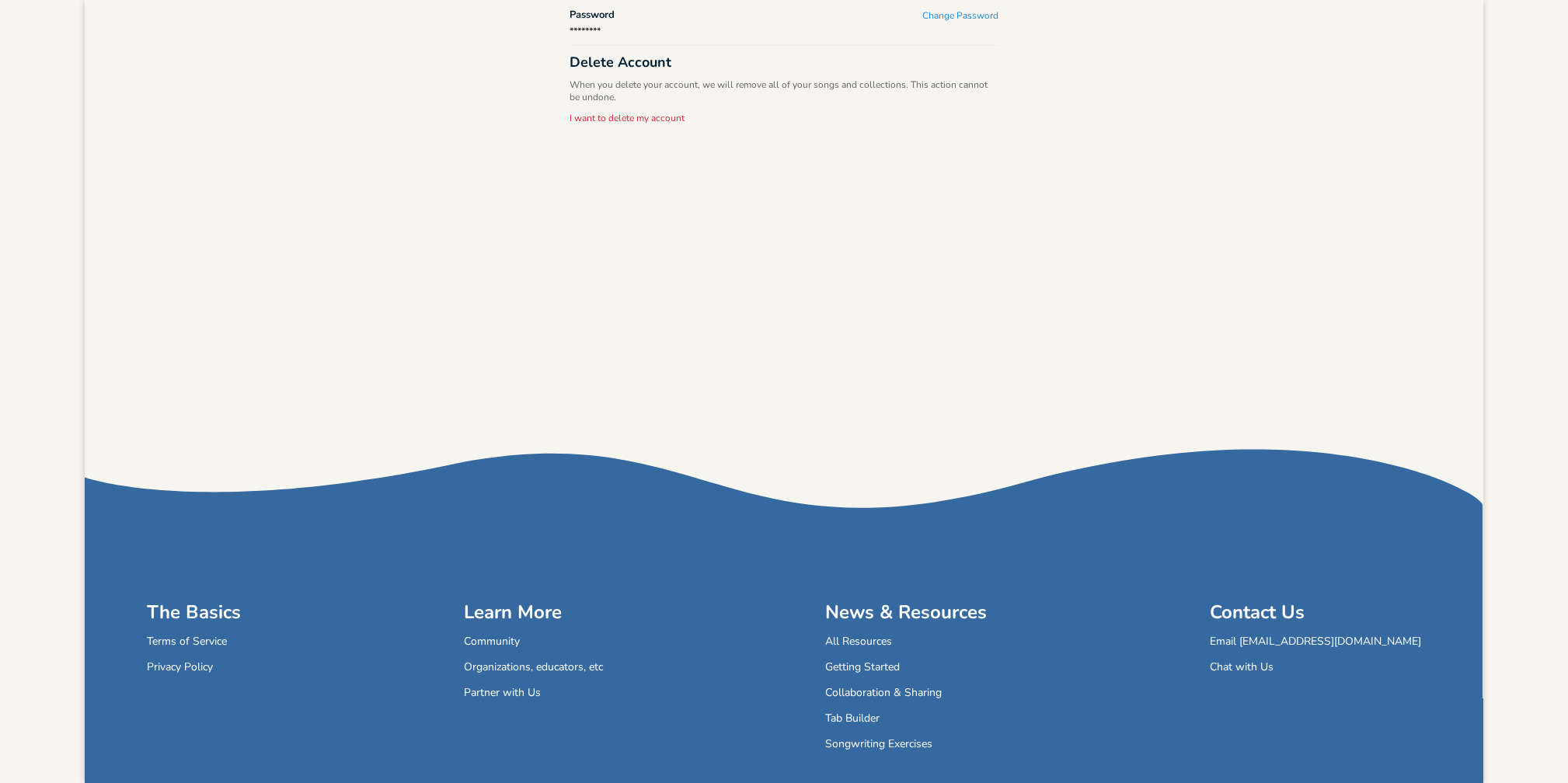
scroll to position [247, 0]
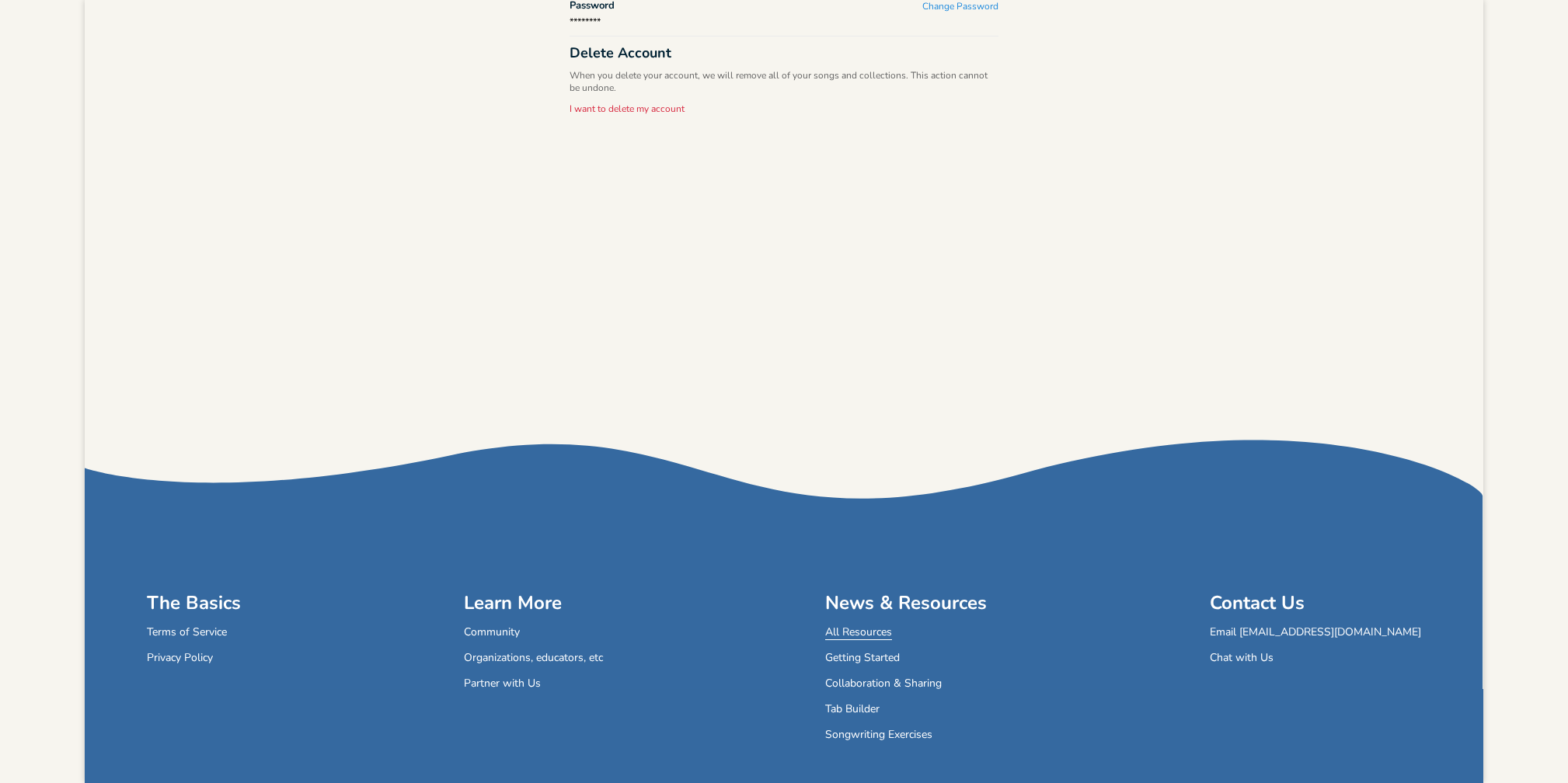
click at [892, 628] on link "All Resources" at bounding box center [858, 634] width 67 height 14
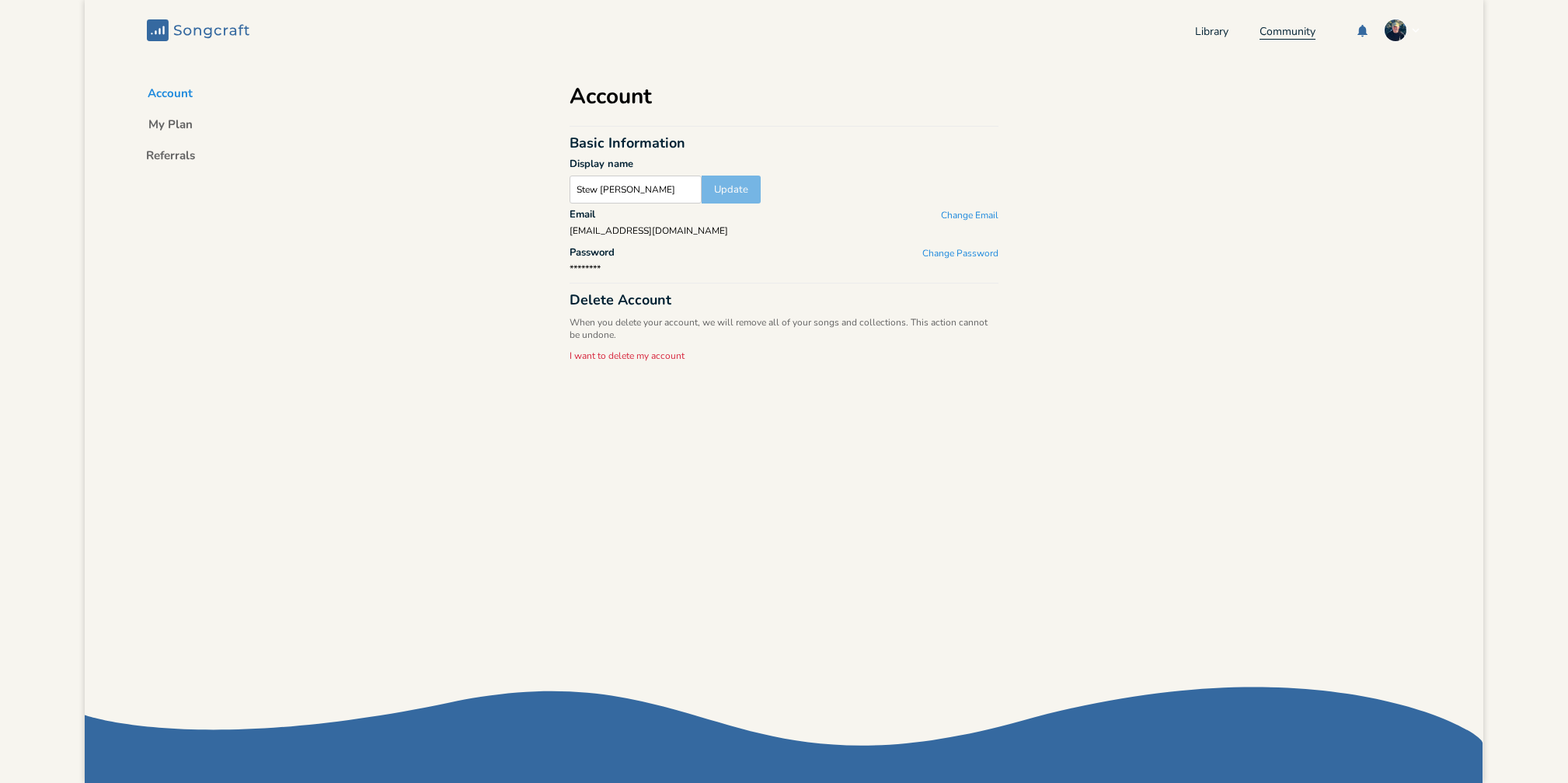
click at [1272, 33] on link "Community" at bounding box center [1288, 33] width 56 height 14
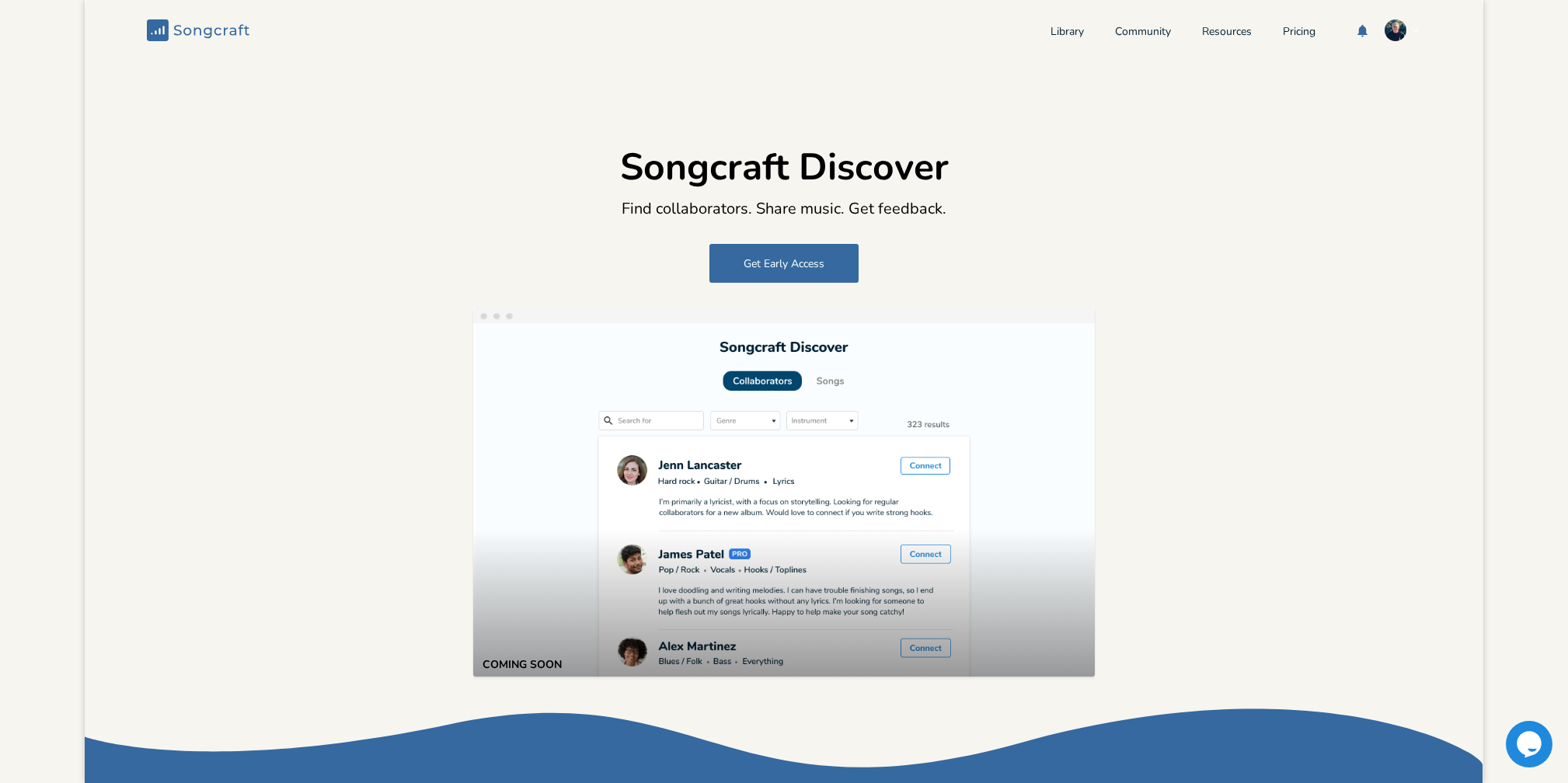
click at [1388, 29] on img "button" at bounding box center [1396, 30] width 23 height 23
click at [1321, 83] on span "Chat with Support" at bounding box center [1331, 82] width 76 height 10
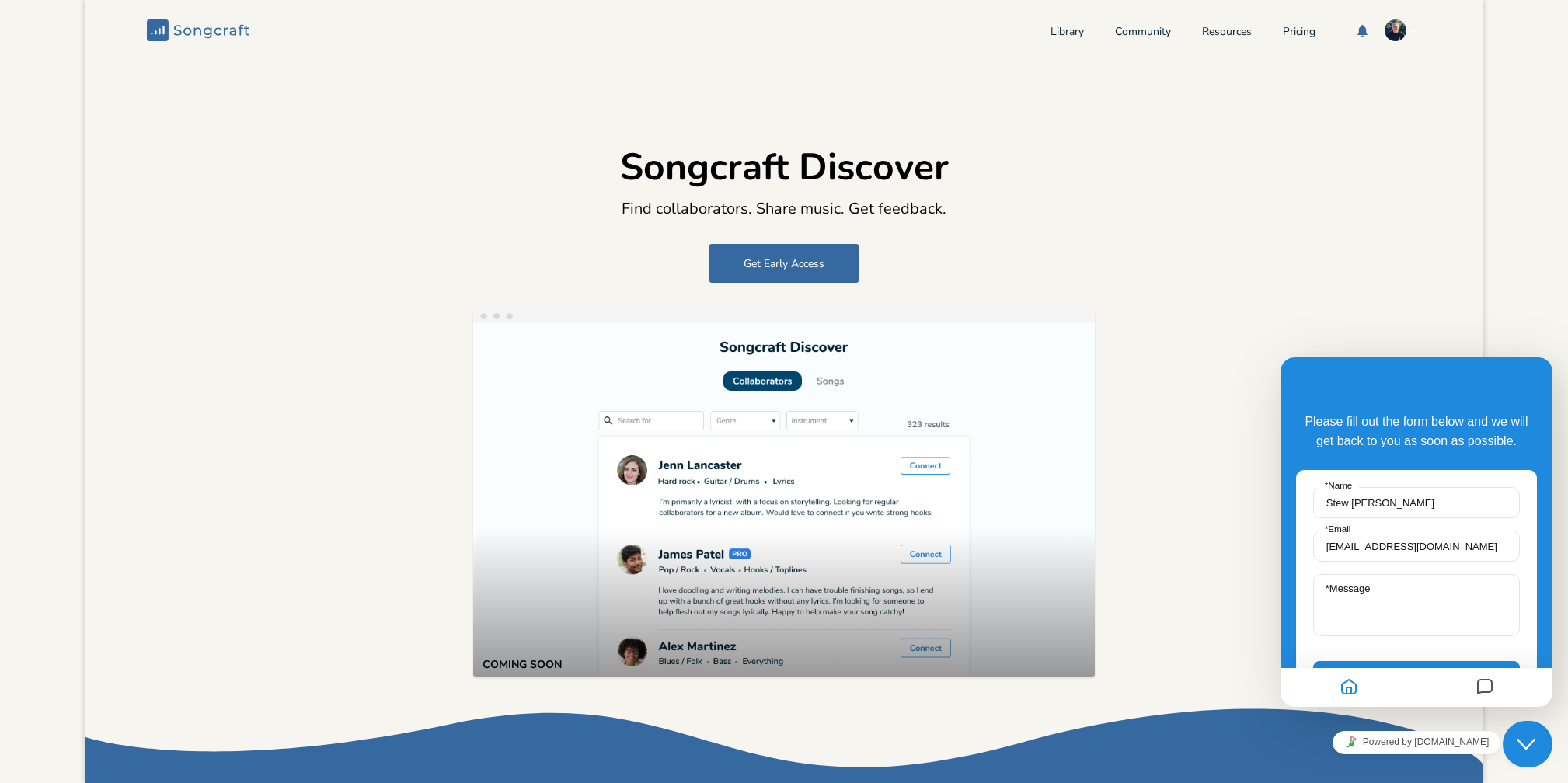
drag, startPoint x: 1376, startPoint y: 362, endPoint x: 2644, endPoint y: 673, distance: 1305.6
click at [1373, 358] on html "Back Please fill out the form below and we will get back to you as soon as poss…" at bounding box center [1416, 533] width 272 height 350
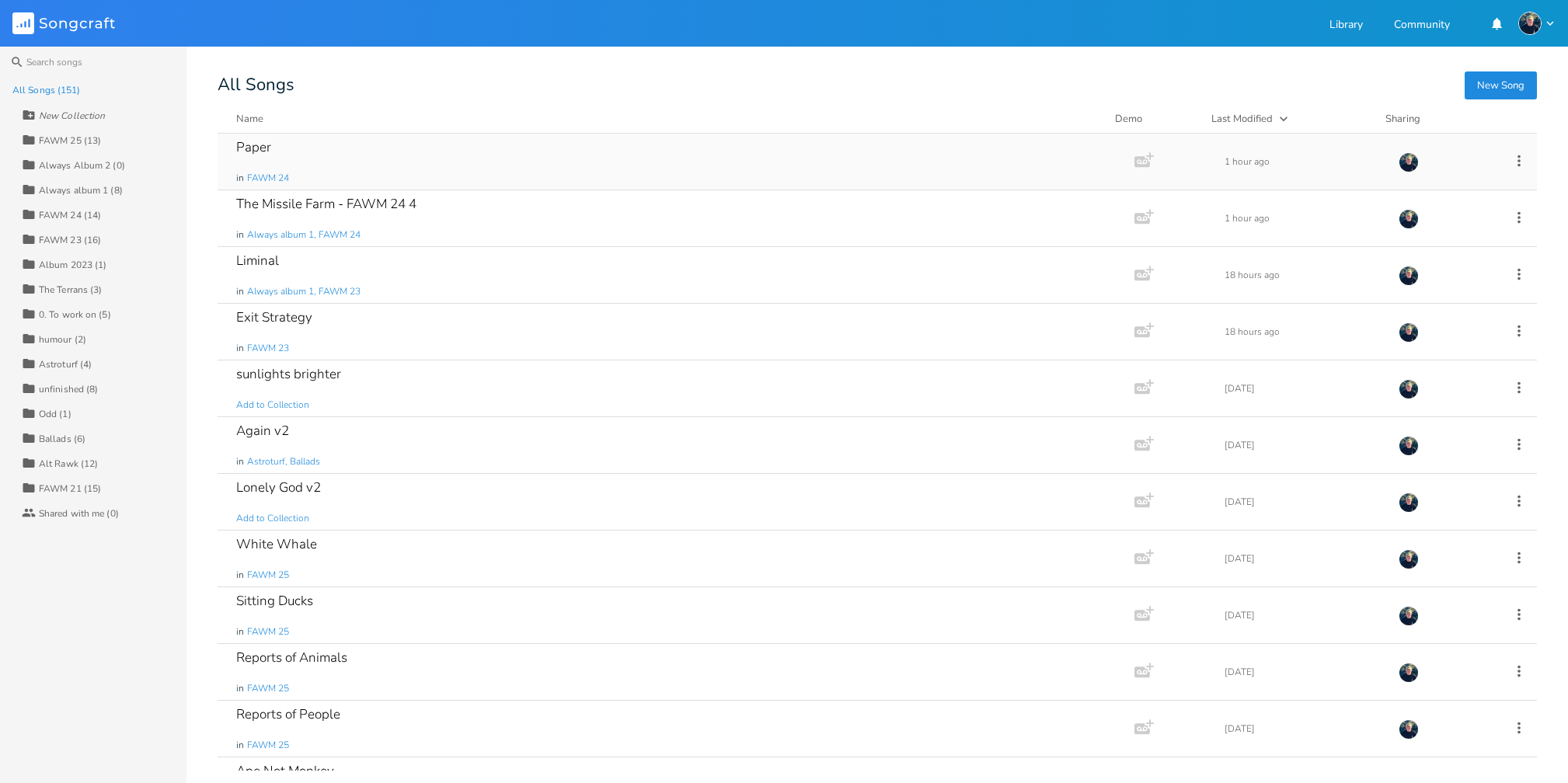
click at [1512, 160] on icon at bounding box center [1520, 161] width 17 height 17
click at [940, 93] on div "New Song All Songs Name Demo Last Modified Sharing Paper in FAWM 24 Add Demo 1 …" at bounding box center [892, 423] width 1350 height 693
click at [897, 91] on div "All Songs" at bounding box center [877, 84] width 1320 height 14
click at [38, 93] on div "All Songs (151)" at bounding box center [46, 90] width 69 height 10
click at [23, 24] on rect at bounding box center [23, 23] width 22 height 22
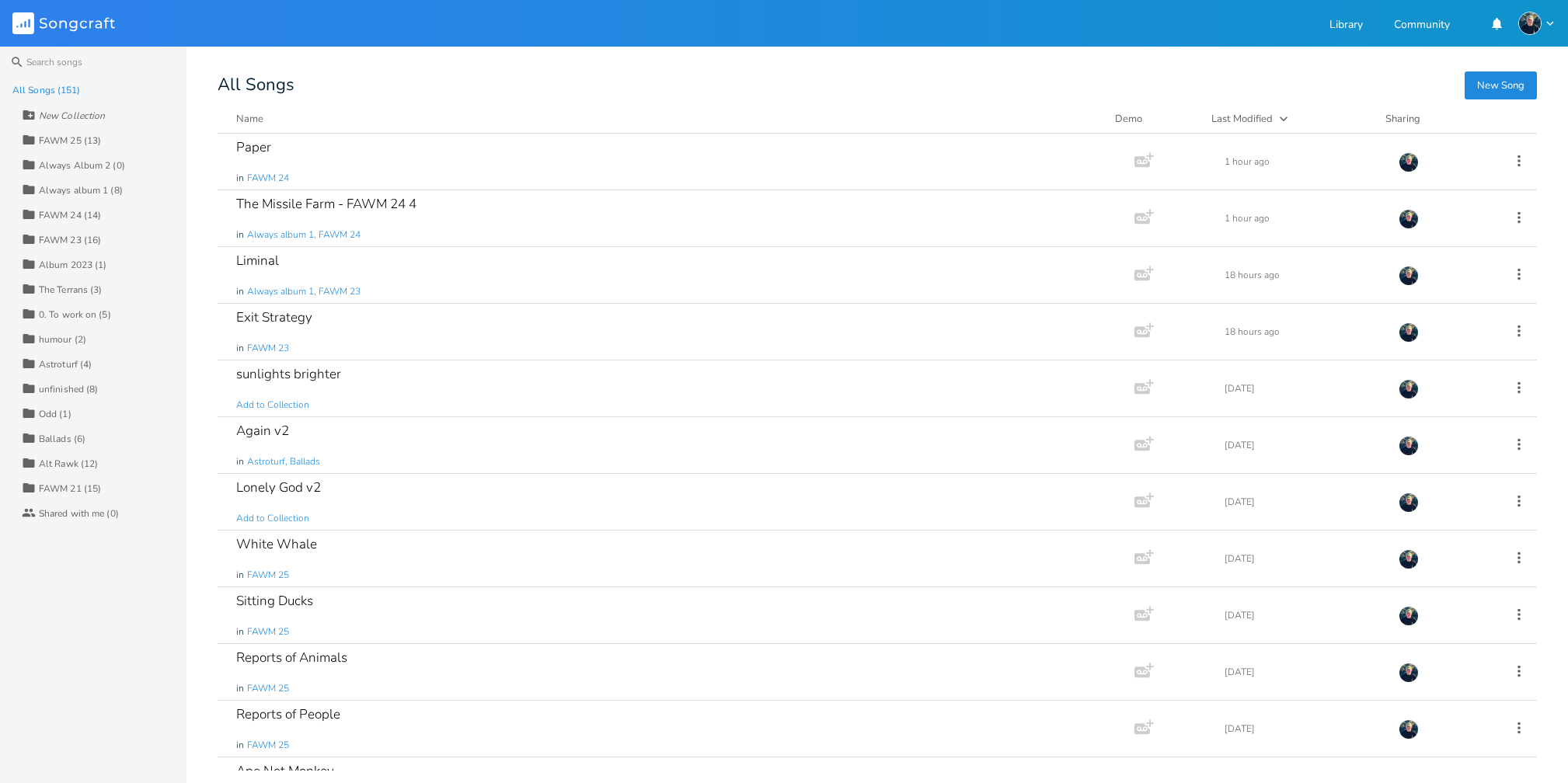
click at [1543, 22] on icon "button" at bounding box center [1550, 23] width 14 height 14
click at [1505, 44] on span "Account Settings" at bounding box center [1473, 48] width 73 height 10
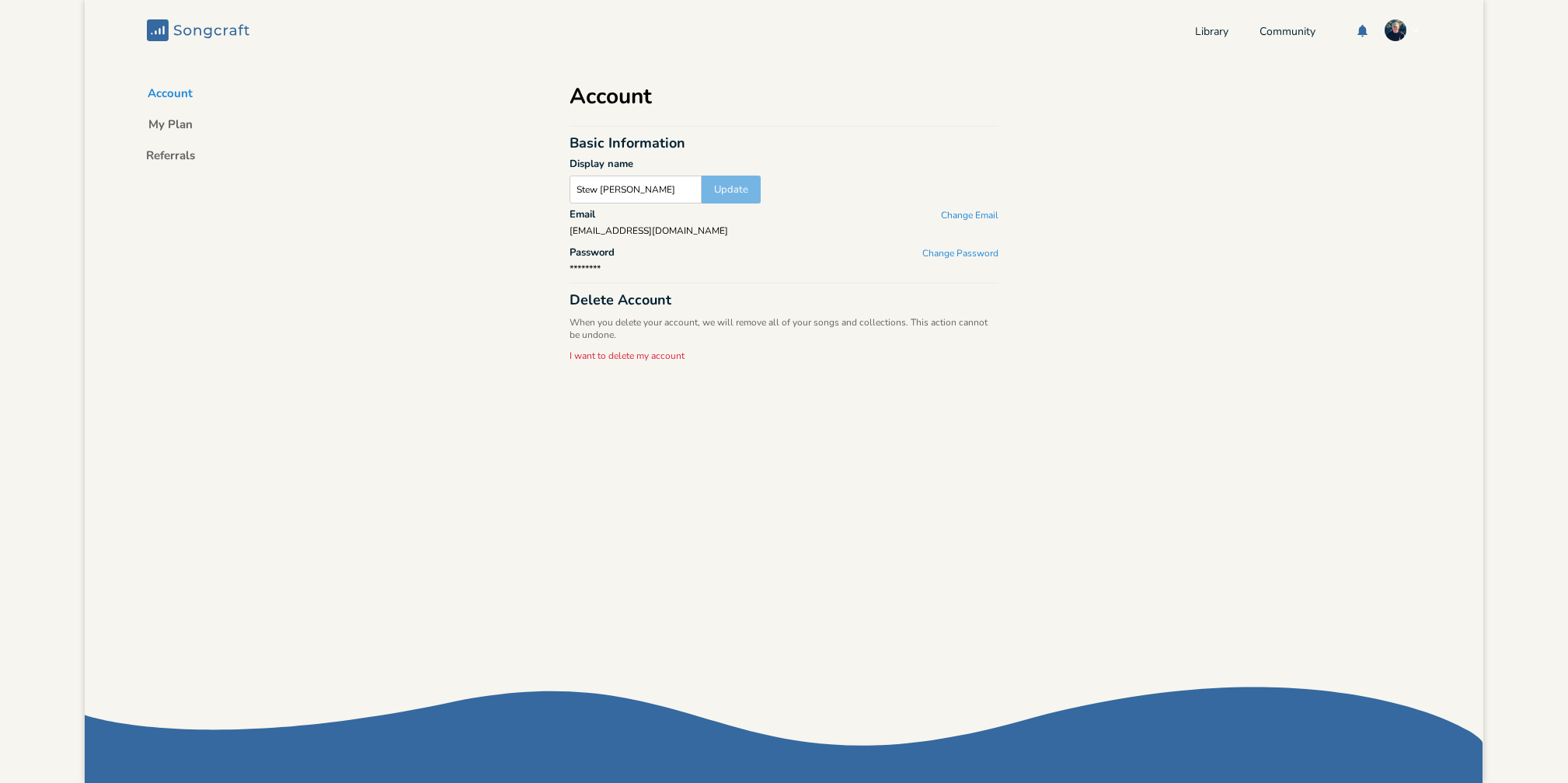
click at [175, 93] on button "Account" at bounding box center [170, 96] width 70 height 22
click at [1209, 33] on link "Library" at bounding box center [1211, 33] width 34 height 14
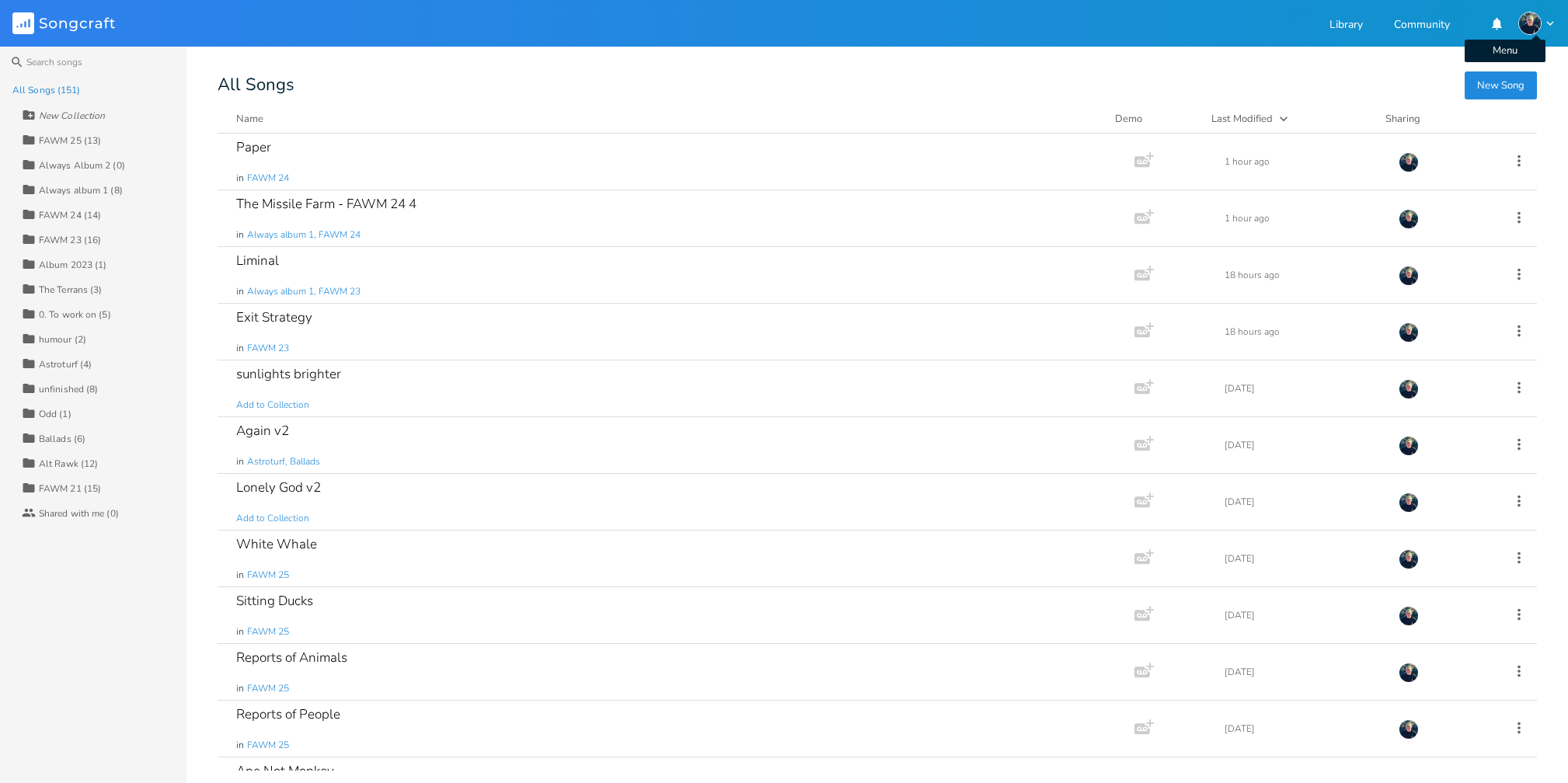
click at [1525, 25] on img "button" at bounding box center [1530, 23] width 23 height 23
click at [1509, 42] on li "Account Settings" at bounding box center [1494, 47] width 125 height 26
